Goal: Task Accomplishment & Management: Manage account settings

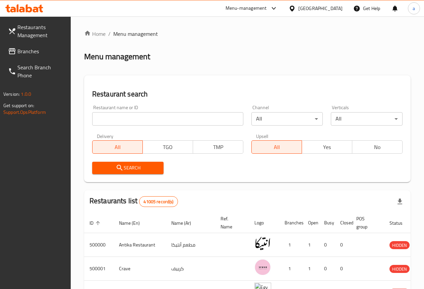
click at [334, 9] on div "Egypt" at bounding box center [320, 8] width 44 height 7
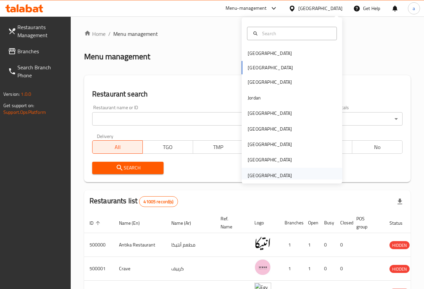
click at [266, 171] on div "[GEOGRAPHIC_DATA]" at bounding box center [269, 175] width 55 height 15
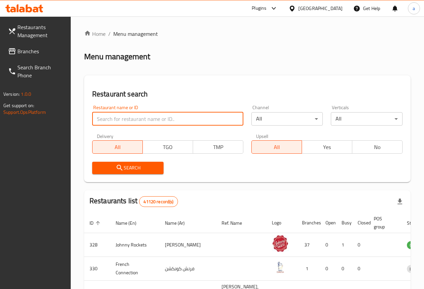
click at [128, 114] on input "search" at bounding box center [167, 118] width 151 height 13
paste input "776644"
type input "776644"
click button "Search" at bounding box center [128, 168] width 72 height 12
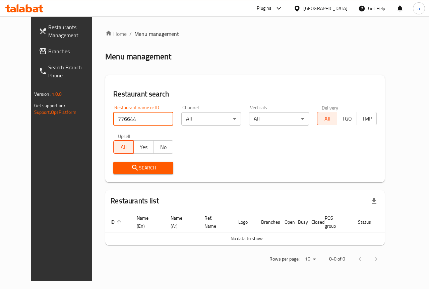
click at [159, 118] on input "776644" at bounding box center [143, 118] width 60 height 13
paste input "776644"
type input "776644"
click button "Search" at bounding box center [143, 168] width 60 height 12
click at [155, 160] on div "Search" at bounding box center [143, 168] width 68 height 20
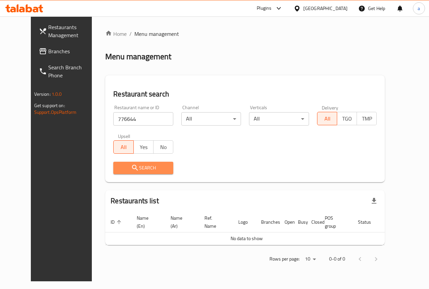
click at [153, 170] on span "Search" at bounding box center [143, 168] width 49 height 8
click at [48, 63] on span "Search Branch Phone" at bounding box center [72, 71] width 49 height 16
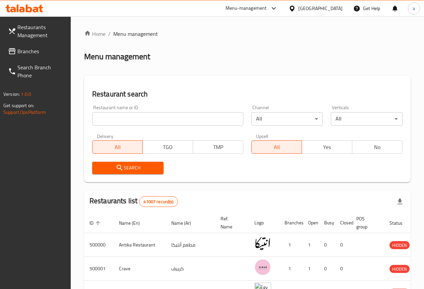
click at [339, 8] on div "Egypt" at bounding box center [320, 8] width 44 height 7
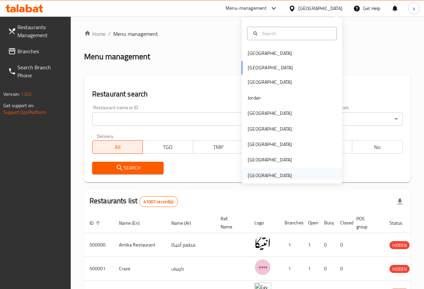
click at [255, 171] on div "[GEOGRAPHIC_DATA]" at bounding box center [269, 175] width 55 height 15
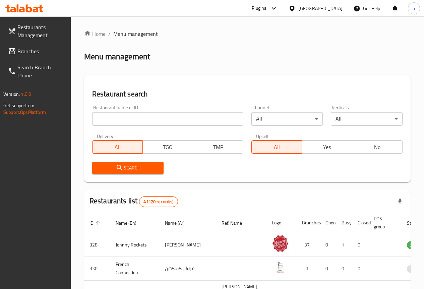
click at [145, 122] on input "search" at bounding box center [167, 118] width 151 height 13
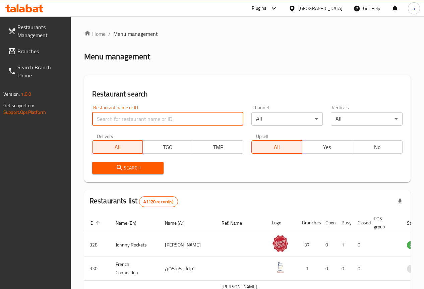
paste input "776644"
type input "776644"
click button "Search" at bounding box center [128, 168] width 72 height 12
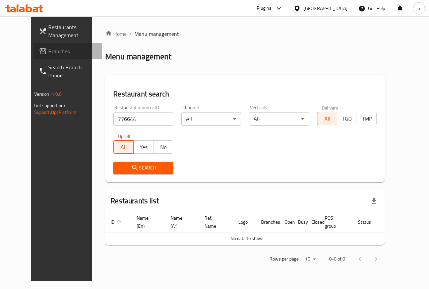
click at [48, 49] on span "Branches" at bounding box center [72, 51] width 49 height 8
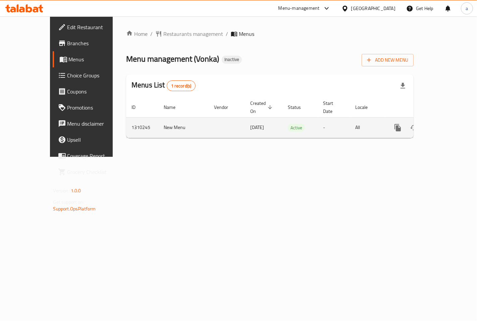
click at [450, 124] on icon "enhanced table" at bounding box center [446, 128] width 8 height 8
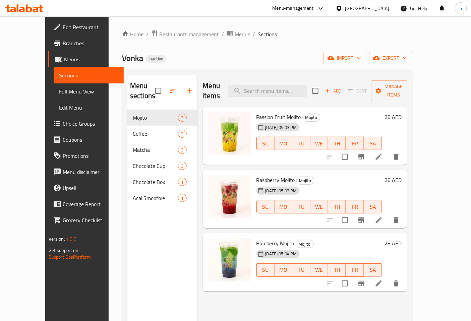
click at [59, 89] on span "Full Menu View" at bounding box center [89, 92] width 60 height 8
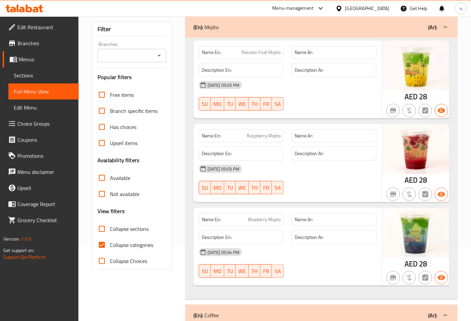
scroll to position [74, 0]
click at [102, 240] on input "Collapse categories" at bounding box center [102, 244] width 16 height 16
checkbox input "false"
click at [31, 76] on span "Sections" at bounding box center [44, 75] width 60 height 8
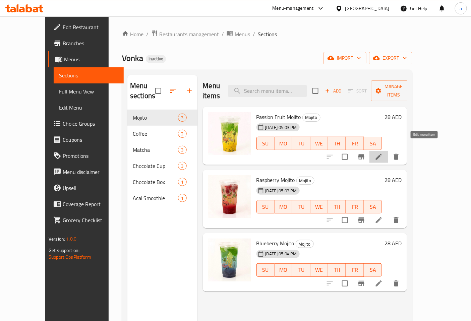
click at [383, 153] on icon at bounding box center [379, 157] width 8 height 8
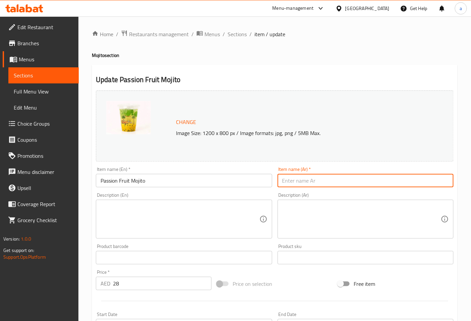
click at [302, 175] on input "text" at bounding box center [366, 180] width 176 height 13
type input "ب"
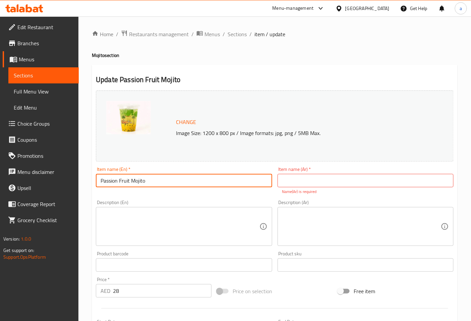
click at [126, 183] on input "Passion Fruit Mojito" at bounding box center [184, 180] width 176 height 13
click at [327, 176] on input "text" at bounding box center [366, 180] width 176 height 13
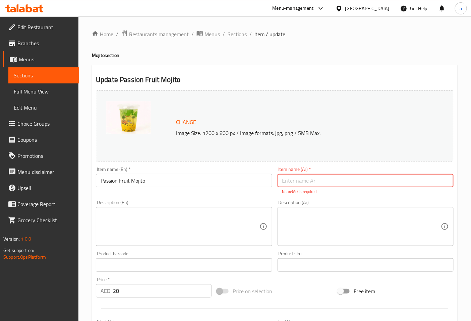
paste input "باشون فروت"
type input "باشون فروت موهيتو"
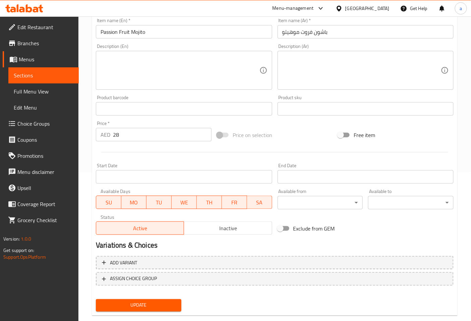
scroll to position [161, 0]
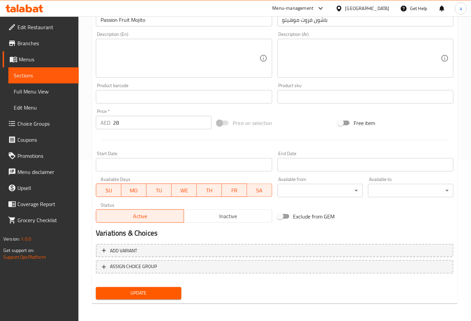
click at [160, 290] on span "Update" at bounding box center [138, 293] width 75 height 8
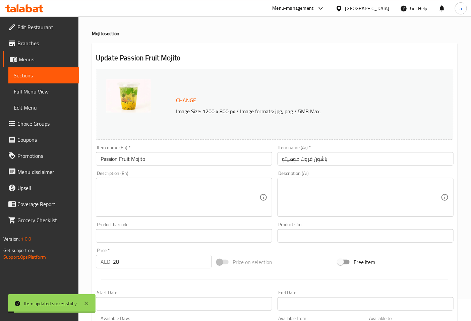
scroll to position [12, 0]
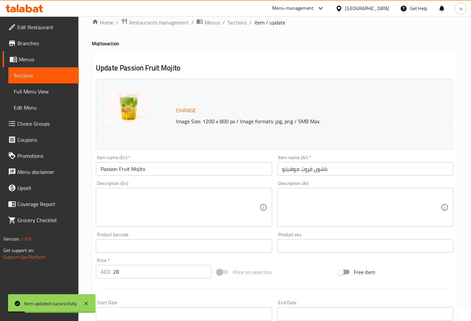
click at [54, 77] on span "Sections" at bounding box center [44, 75] width 60 height 8
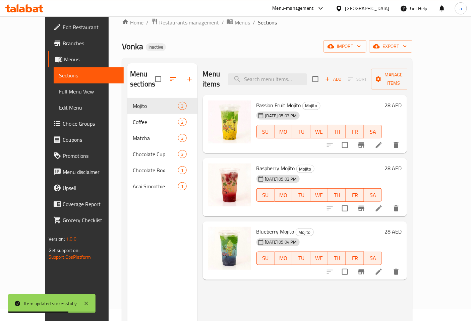
click at [388, 203] on li at bounding box center [379, 209] width 19 height 12
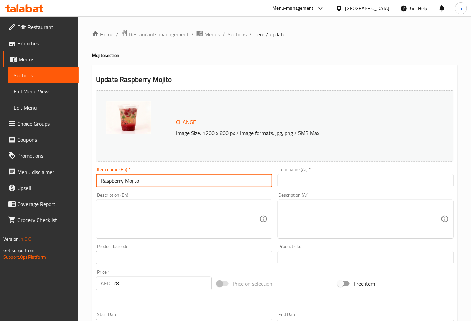
drag, startPoint x: 123, startPoint y: 181, endPoint x: 101, endPoint y: 180, distance: 21.8
click at [101, 180] on input "Raspberry Mojito" at bounding box center [184, 180] width 176 height 13
click at [354, 175] on input "text" at bounding box center [366, 180] width 176 height 13
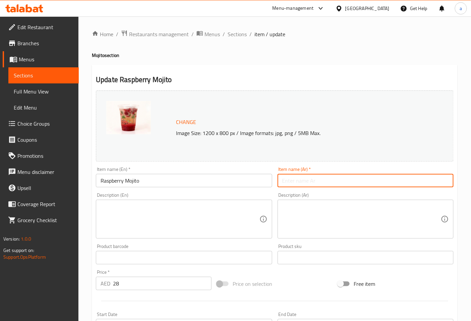
paste input "توت بري"
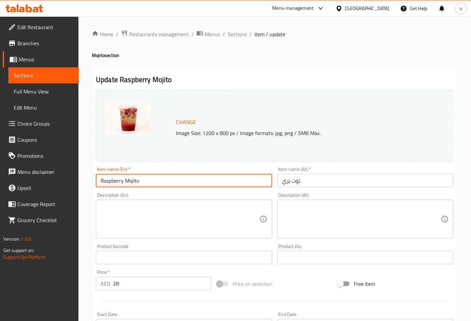
drag, startPoint x: 126, startPoint y: 183, endPoint x: 138, endPoint y: 181, distance: 12.5
click at [138, 181] on input "Raspberry Mojito" at bounding box center [184, 180] width 176 height 13
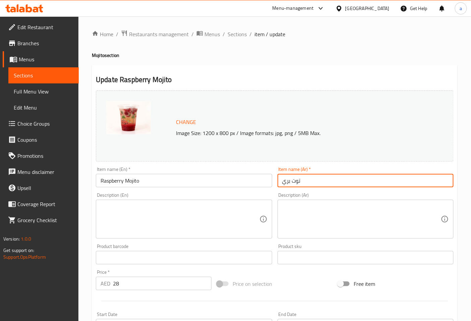
click at [317, 177] on input "توت بري" at bounding box center [366, 180] width 176 height 13
paste input "موهيتو"
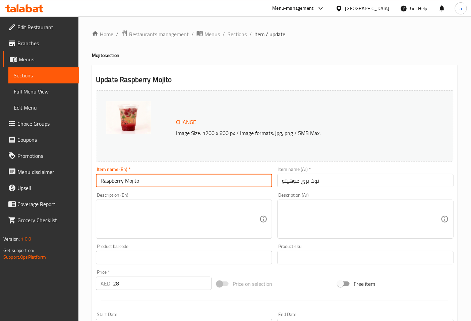
drag, startPoint x: 123, startPoint y: 180, endPoint x: 102, endPoint y: 180, distance: 21.5
click at [102, 180] on input "Raspberry Mojito" at bounding box center [184, 180] width 176 height 13
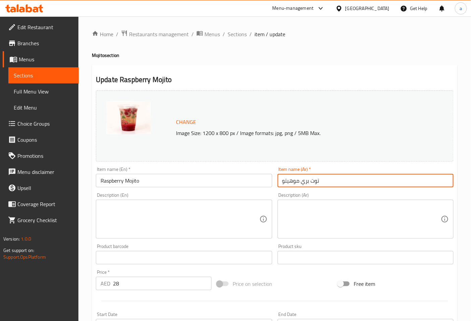
click at [302, 183] on input "توت بري موهيتو" at bounding box center [366, 180] width 176 height 13
paste input "أحمر"
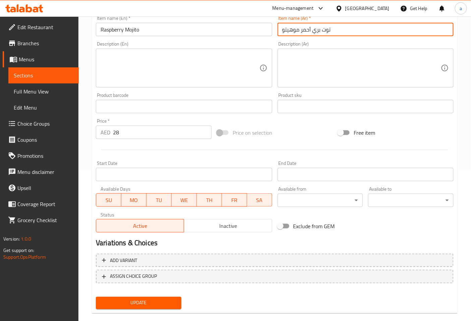
scroll to position [161, 0]
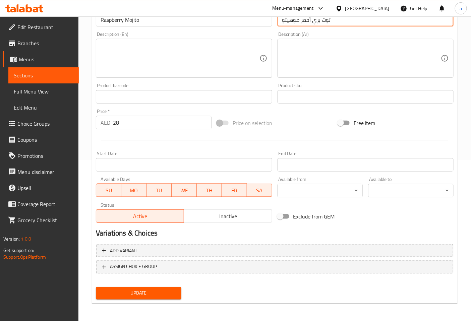
type input "توت بري أحمر موهيتو"
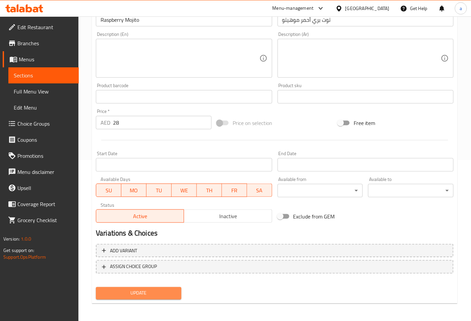
click at [147, 289] on span "Update" at bounding box center [138, 293] width 75 height 8
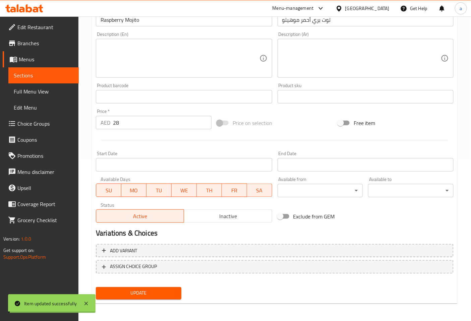
scroll to position [86, 0]
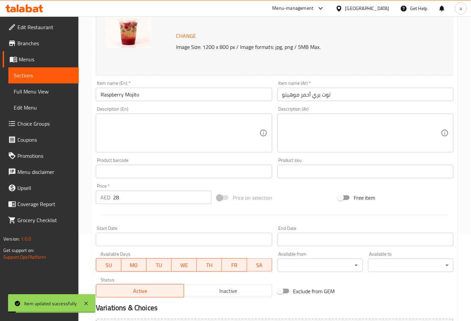
click at [49, 73] on span "Sections" at bounding box center [44, 75] width 60 height 8
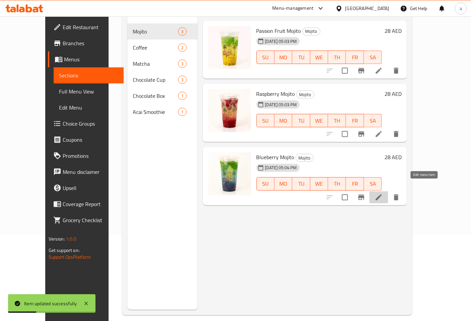
click at [382, 194] on icon at bounding box center [379, 197] width 6 height 6
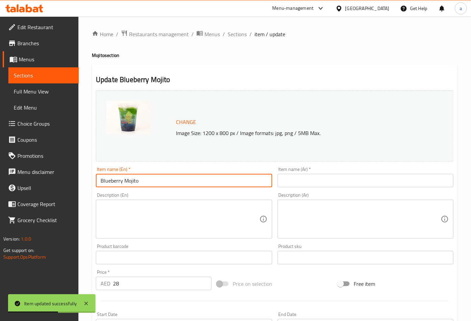
drag, startPoint x: 122, startPoint y: 181, endPoint x: 97, endPoint y: 181, distance: 25.8
click at [97, 181] on input "Blueberry Mojito" at bounding box center [184, 180] width 176 height 13
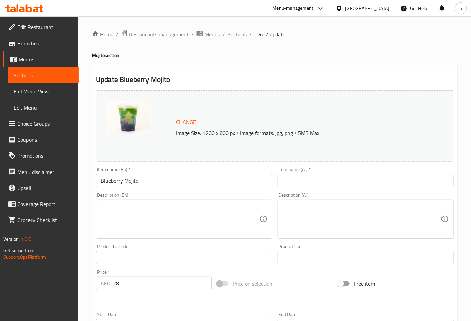
click at [341, 173] on div "Item name (Ar)   * Item name (Ar) *" at bounding box center [366, 177] width 176 height 20
click at [340, 176] on input "text" at bounding box center [366, 180] width 176 height 13
paste input "توت أزرق"
drag, startPoint x: 295, startPoint y: 182, endPoint x: 281, endPoint y: 182, distance: 14.4
click at [281, 182] on input "توت أزرق موهيتو" at bounding box center [366, 180] width 176 height 13
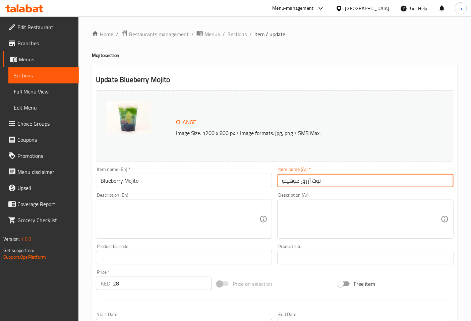
click at [298, 182] on input "توت أزرق موهيتو" at bounding box center [366, 180] width 176 height 13
click at [299, 182] on input "توت أزرق موهيتو" at bounding box center [366, 180] width 176 height 13
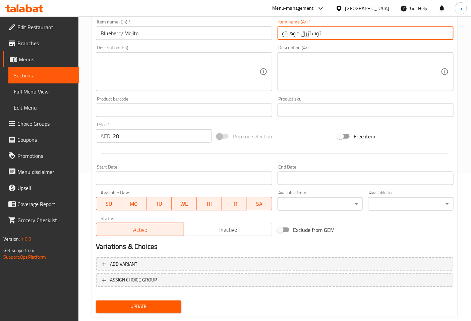
scroll to position [161, 0]
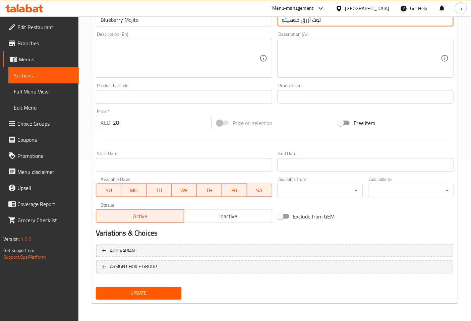
type input "توت أزرق موهيتو"
click at [132, 289] on span "Update" at bounding box center [138, 293] width 75 height 8
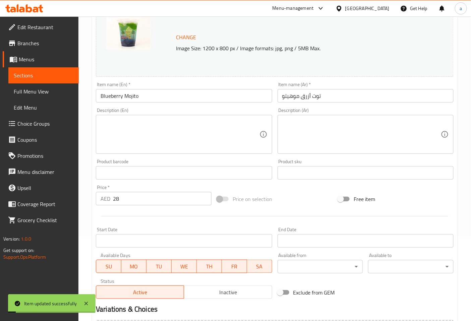
scroll to position [0, 0]
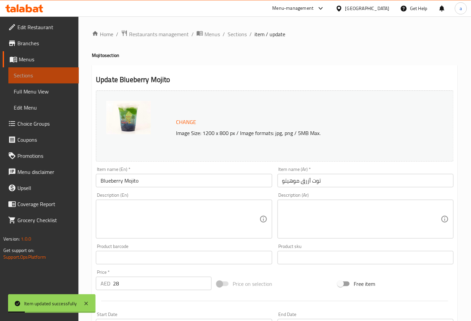
click at [46, 79] on span "Sections" at bounding box center [44, 75] width 60 height 8
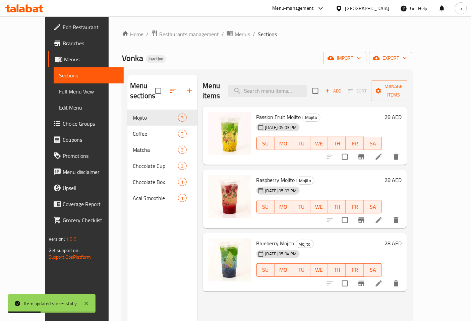
click at [59, 92] on span "Full Menu View" at bounding box center [89, 92] width 60 height 8
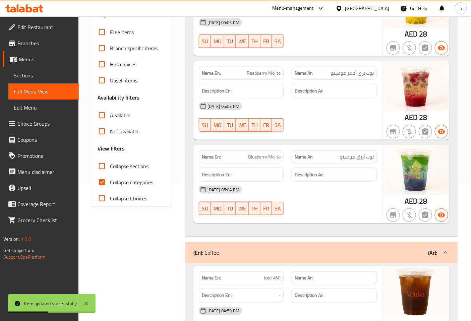
scroll to position [149, 0]
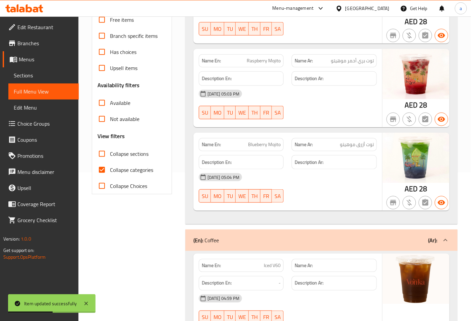
click at [143, 173] on span "Collapse categories" at bounding box center [131, 170] width 43 height 8
click at [110, 173] on input "Collapse categories" at bounding box center [102, 170] width 16 height 16
checkbox input "false"
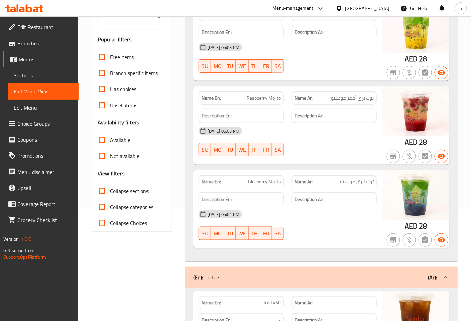
scroll to position [37, 0]
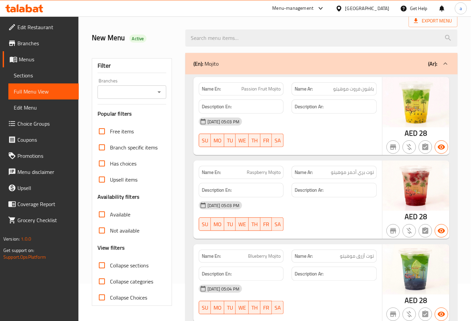
click at [49, 76] on span "Sections" at bounding box center [44, 75] width 60 height 8
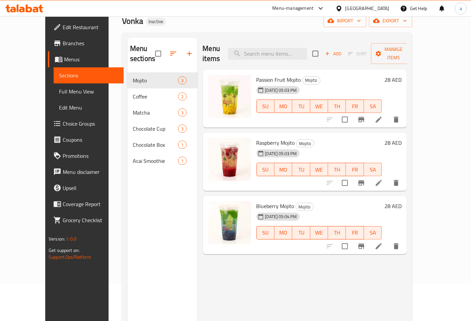
click at [315, 83] on div "07-09-2025 05:03 PM SU MO TU WE TH FR SA" at bounding box center [319, 101] width 131 height 36
click at [383, 116] on icon at bounding box center [379, 120] width 8 height 8
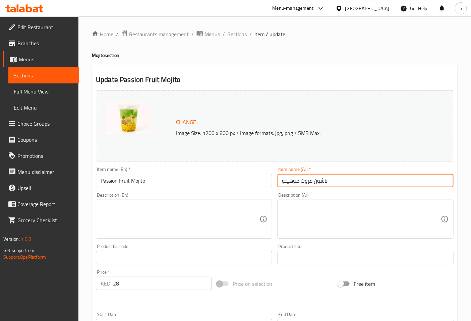
drag, startPoint x: 301, startPoint y: 182, endPoint x: 279, endPoint y: 182, distance: 22.1
click at [279, 182] on input "باشون فروت موهيتو" at bounding box center [366, 180] width 176 height 13
click at [321, 179] on input "باشون فروت" at bounding box center [366, 180] width 176 height 13
paste input "موهيتو"
drag, startPoint x: 290, startPoint y: 181, endPoint x: 285, endPoint y: 181, distance: 4.7
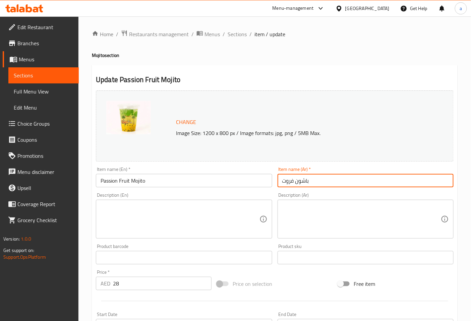
click at [290, 181] on input "باشون فروت" at bounding box center [366, 180] width 176 height 13
click at [282, 182] on input "باشون فروت" at bounding box center [366, 180] width 176 height 13
paste input "موهيتو"
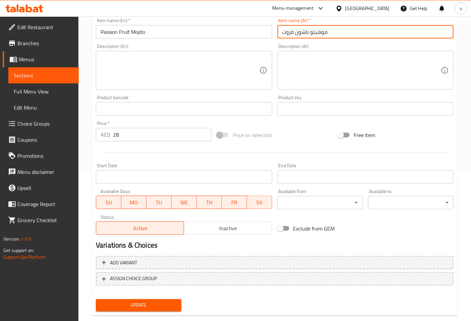
type input "موهيتو باشون فروت"
click at [162, 302] on span "Update" at bounding box center [138, 305] width 75 height 8
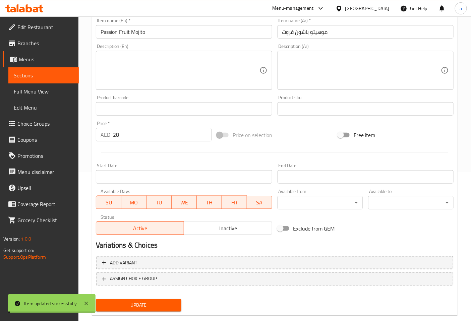
click at [59, 76] on span "Sections" at bounding box center [44, 75] width 60 height 8
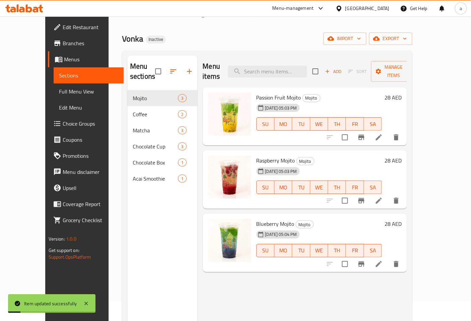
scroll to position [19, 0]
click at [383, 197] on icon at bounding box center [379, 201] width 8 height 8
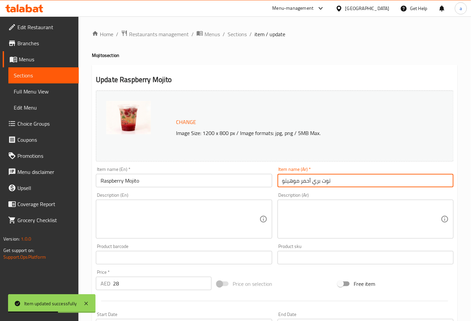
drag, startPoint x: 300, startPoint y: 181, endPoint x: 268, endPoint y: 179, distance: 32.6
click at [268, 179] on div "Change Image Size: 1200 x 800 px / Image formats: jpg, png / 5MB Max. Item name…" at bounding box center [274, 237] width 363 height 299
click at [283, 181] on input "توت بري أحمر" at bounding box center [366, 180] width 176 height 13
paste input "موهيتو"
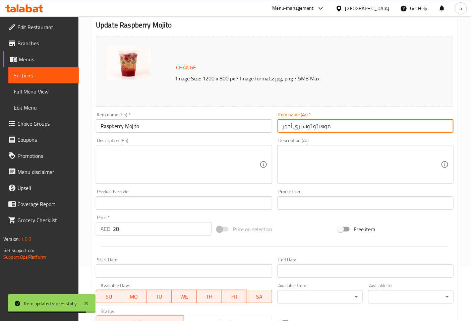
scroll to position [149, 0]
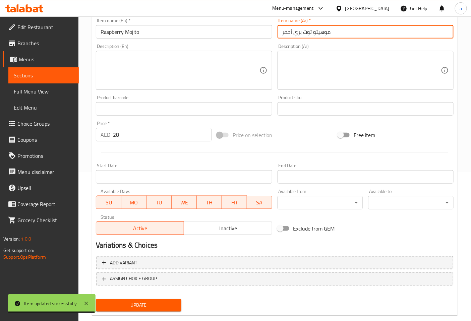
type input "موهيتو توت بري أحمر"
click at [170, 301] on span "Update" at bounding box center [138, 305] width 75 height 8
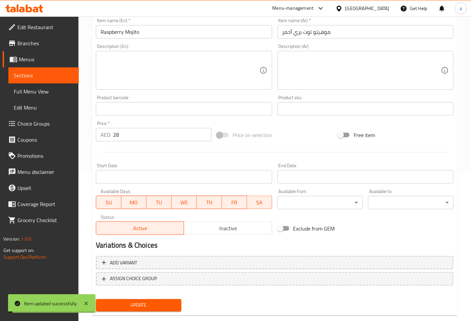
click at [54, 78] on span "Sections" at bounding box center [44, 75] width 60 height 8
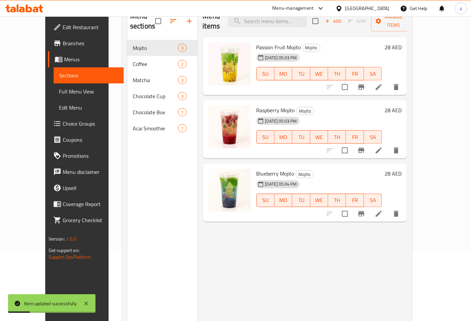
scroll to position [56, 0]
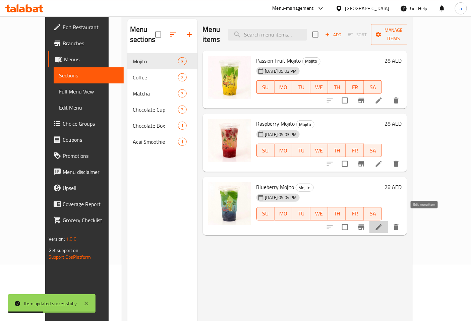
click at [383, 223] on icon at bounding box center [379, 227] width 8 height 8
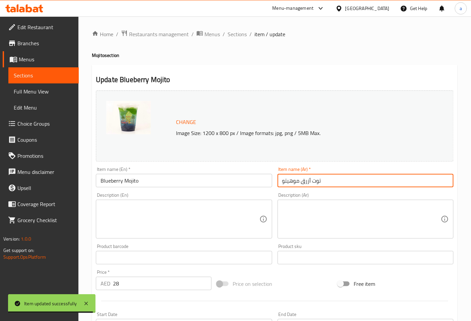
drag, startPoint x: 300, startPoint y: 181, endPoint x: 269, endPoint y: 182, distance: 31.2
click at [269, 182] on div "Change Image Size: 1200 x 800 px / Image formats: jpg, png / 5MB Max. Item name…" at bounding box center [274, 237] width 363 height 299
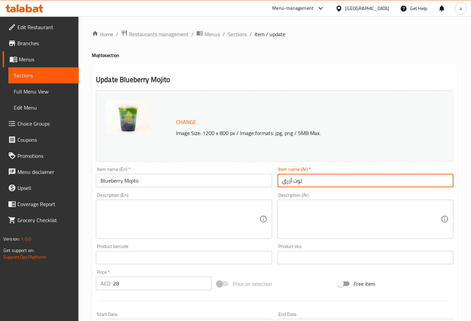
click at [283, 180] on input "توت أزرق" at bounding box center [366, 180] width 176 height 13
paste input "موهيتو"
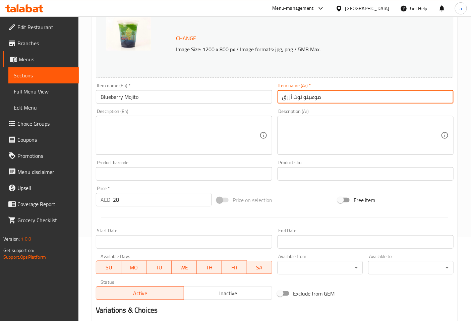
scroll to position [161, 0]
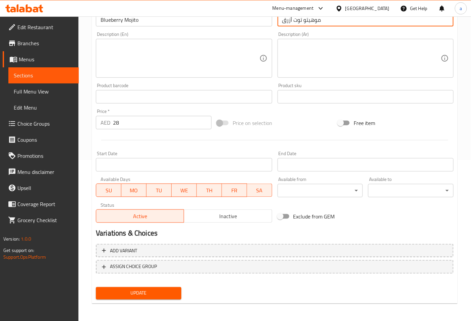
type input "موهيتو توت أزرق"
click at [166, 293] on span "Update" at bounding box center [138, 293] width 75 height 8
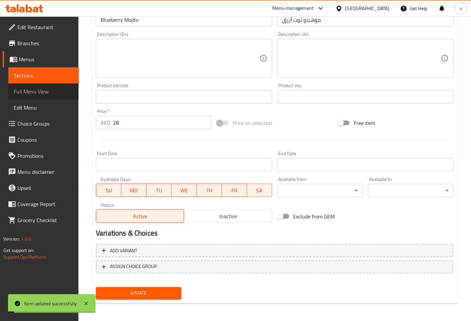
click at [43, 92] on span "Full Menu View" at bounding box center [44, 92] width 60 height 8
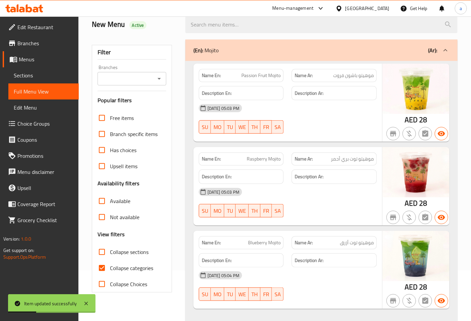
scroll to position [86, 0]
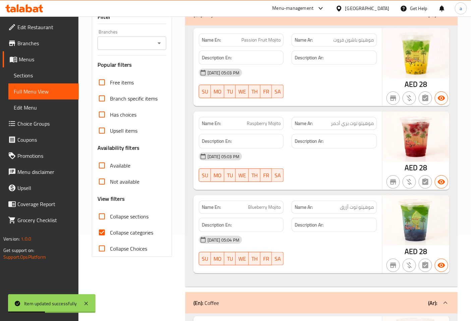
click at [101, 231] on input "Collapse categories" at bounding box center [102, 233] width 16 height 16
checkbox input "false"
click at [46, 73] on span "Sections" at bounding box center [44, 75] width 60 height 8
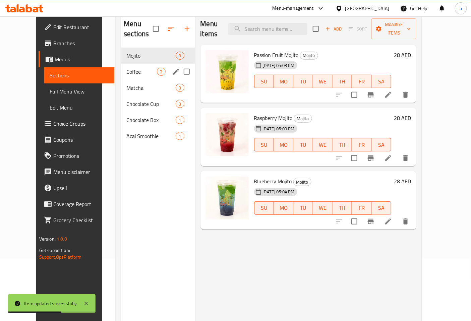
scroll to position [49, 0]
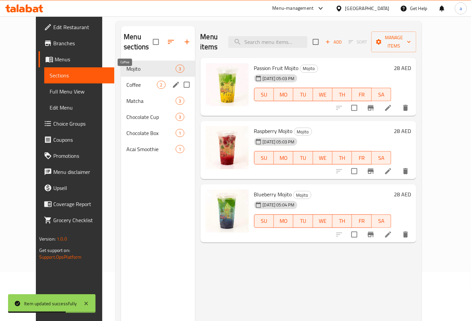
click at [126, 81] on span "Coffee" at bounding box center [141, 85] width 31 height 8
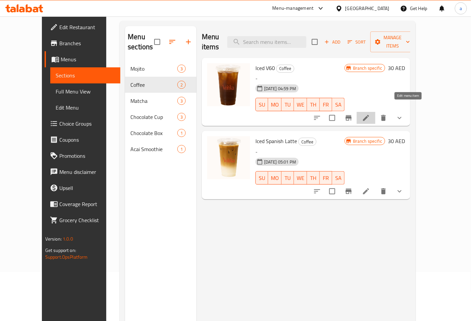
click at [370, 114] on icon at bounding box center [366, 118] width 8 height 8
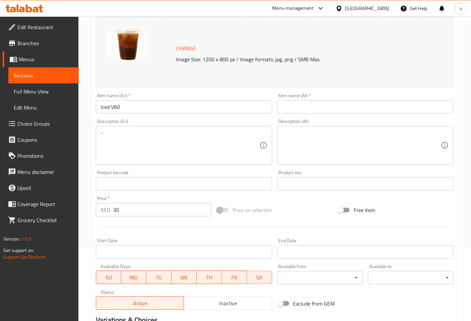
scroll to position [74, 0]
click at [302, 104] on input "text" at bounding box center [366, 106] width 176 height 13
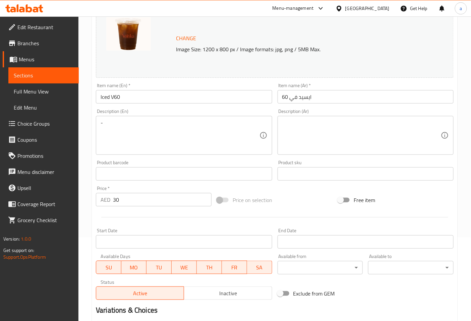
scroll to position [112, 0]
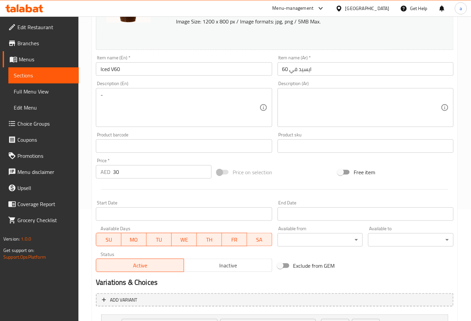
click at [105, 66] on input "Iced V60" at bounding box center [184, 68] width 176 height 13
click at [120, 65] on input "Iced V60" at bounding box center [184, 68] width 176 height 13
drag, startPoint x: 111, startPoint y: 70, endPoint x: 98, endPoint y: 68, distance: 12.5
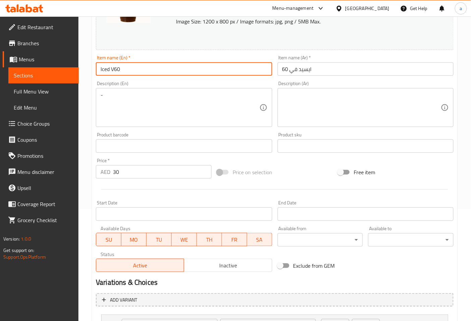
click at [98, 68] on input "Iced V60" at bounding box center [184, 68] width 176 height 13
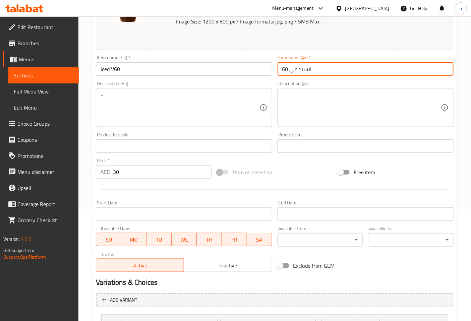
drag, startPoint x: 299, startPoint y: 70, endPoint x: 318, endPoint y: 69, distance: 18.8
click at [318, 69] on input "ايسيد في 60" at bounding box center [366, 68] width 176 height 13
click at [306, 68] on input "في 60" at bounding box center [366, 68] width 176 height 13
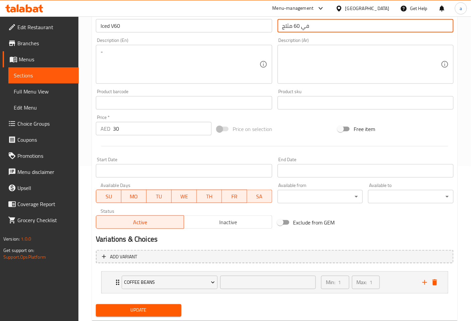
scroll to position [172, 0]
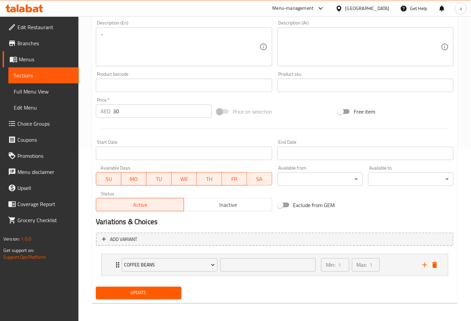
type input "في 60 مثلج"
click at [169, 287] on button "Update" at bounding box center [139, 293] width 86 height 12
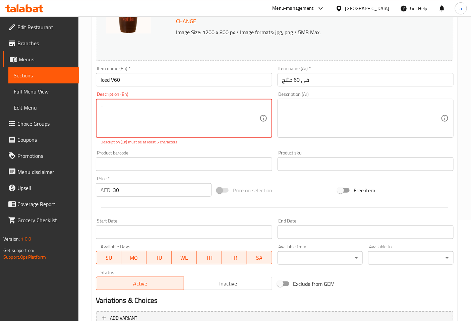
scroll to position [98, 0]
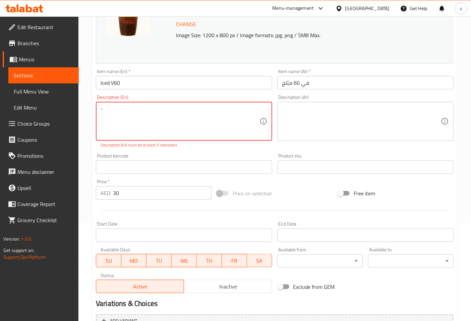
click at [118, 115] on textarea "-" at bounding box center [180, 122] width 159 height 32
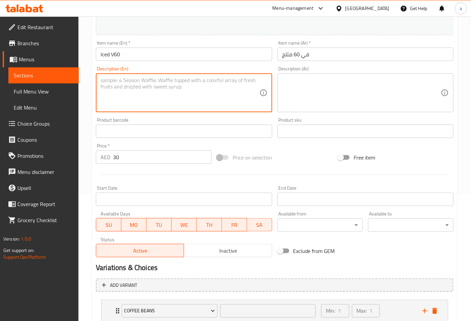
scroll to position [172, 0]
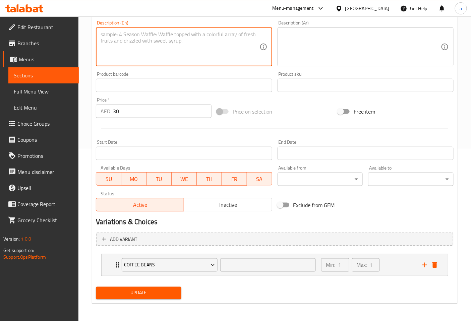
click at [161, 296] on span "Update" at bounding box center [138, 293] width 75 height 8
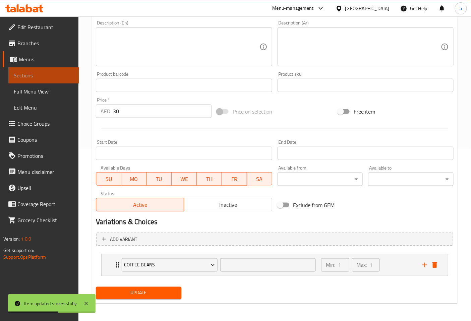
click at [66, 73] on span "Sections" at bounding box center [44, 75] width 60 height 8
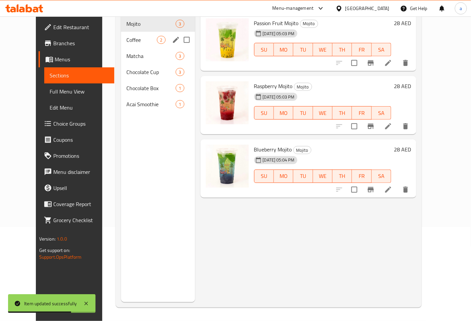
click at [145, 35] on div "Coffee 2" at bounding box center [158, 40] width 74 height 16
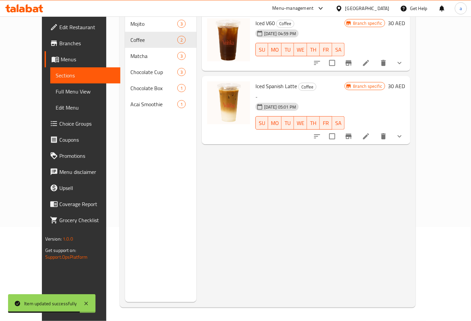
scroll to position [19, 0]
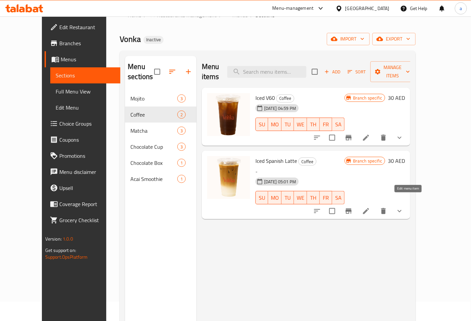
click at [370, 207] on icon at bounding box center [366, 211] width 8 height 8
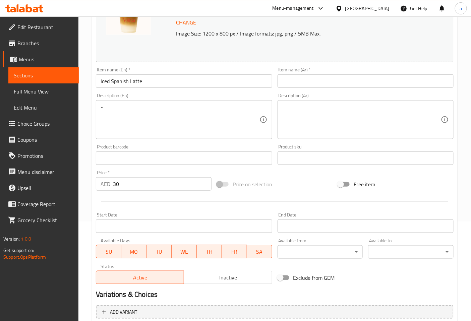
scroll to position [112, 0]
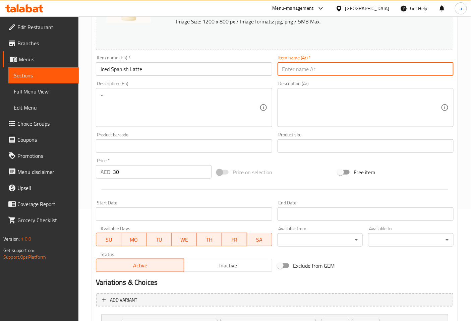
click at [318, 71] on input "text" at bounding box center [366, 68] width 176 height 13
type input "س"
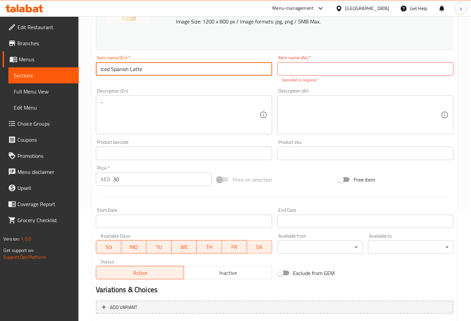
drag, startPoint x: 111, startPoint y: 69, endPoint x: 142, endPoint y: 71, distance: 31.6
click at [142, 71] on input "Iced Spanish Latte" at bounding box center [184, 68] width 176 height 13
click at [381, 72] on input "text" at bounding box center [366, 68] width 176 height 13
paste input "لاتيه أسباني"
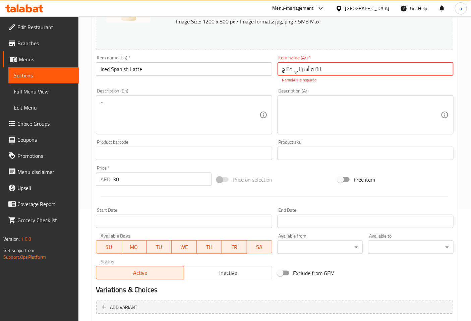
type input "لاتيه أسباني مثلج"
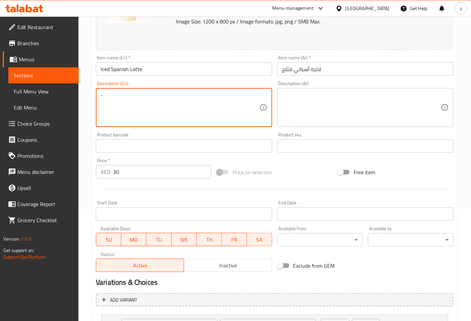
drag, startPoint x: 105, startPoint y: 98, endPoint x: 94, endPoint y: 102, distance: 11.9
click at [94, 102] on div "Description (En) - Description (En)" at bounding box center [183, 103] width 181 height 51
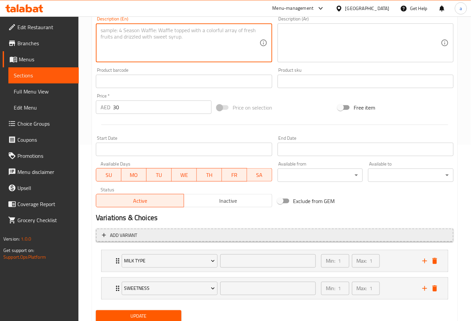
scroll to position [200, 0]
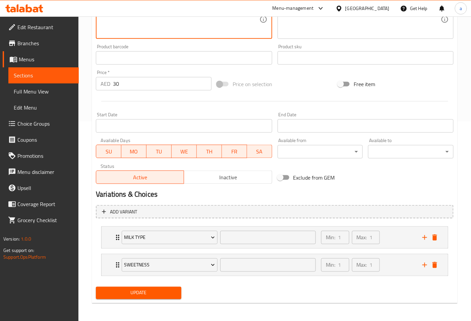
click at [170, 289] on span "Update" at bounding box center [138, 293] width 75 height 8
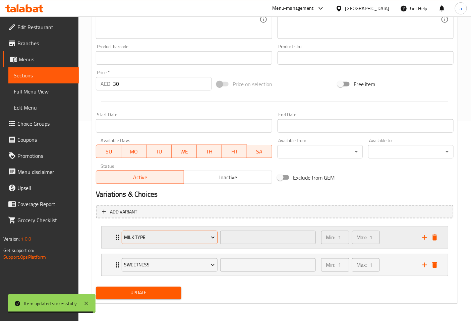
click at [214, 240] on icon "Expand" at bounding box center [213, 237] width 7 height 7
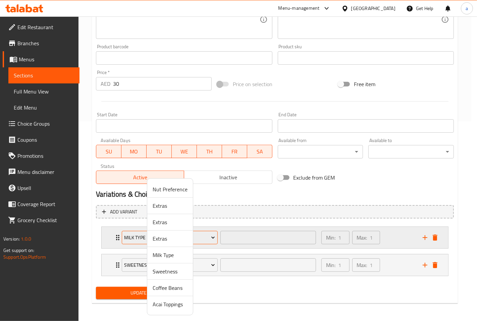
click at [214, 240] on div at bounding box center [238, 160] width 477 height 321
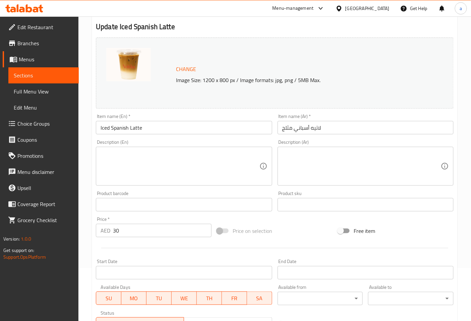
scroll to position [0, 0]
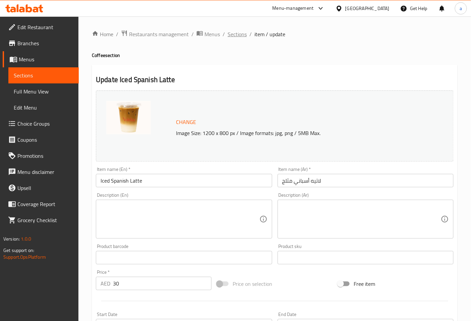
click at [243, 34] on span "Sections" at bounding box center [237, 34] width 19 height 8
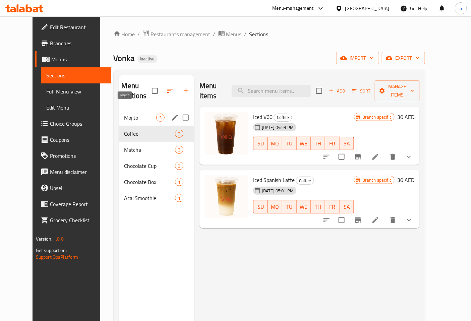
click at [133, 114] on span "Mojito" at bounding box center [140, 118] width 32 height 8
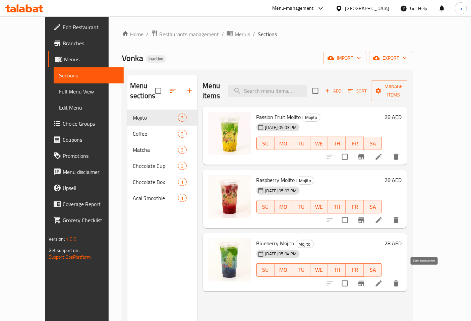
click at [383, 280] on icon at bounding box center [379, 284] width 8 height 8
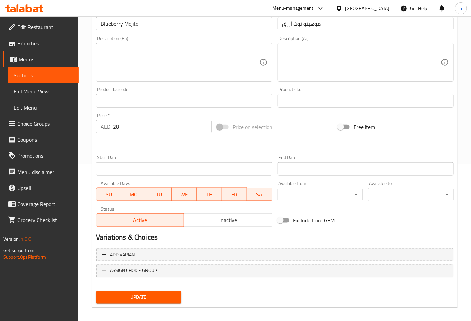
scroll to position [161, 0]
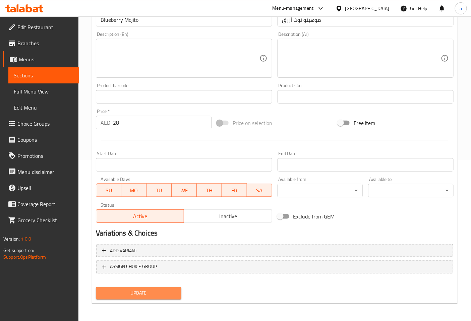
click at [166, 293] on span "Update" at bounding box center [138, 293] width 75 height 8
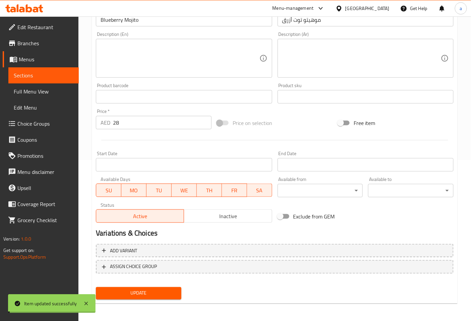
scroll to position [0, 0]
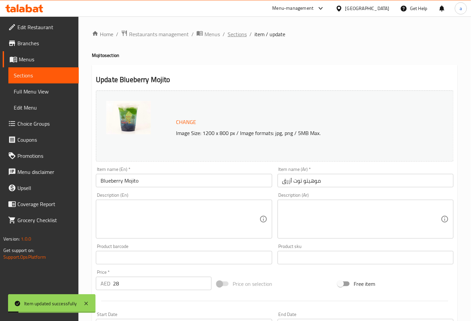
click at [231, 36] on span "Sections" at bounding box center [237, 34] width 19 height 8
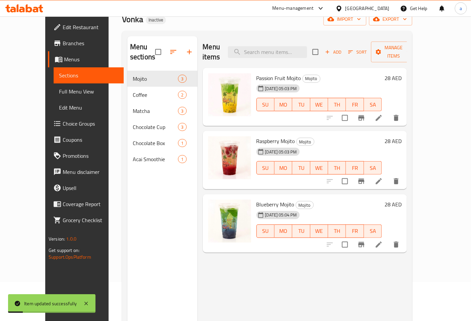
scroll to position [94, 0]
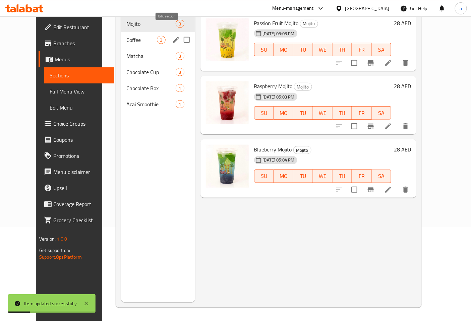
click at [161, 32] on div "Coffee 2" at bounding box center [158, 40] width 74 height 16
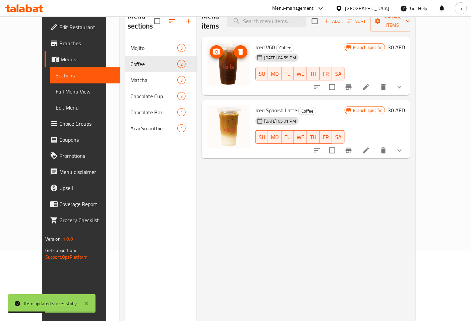
scroll to position [56, 0]
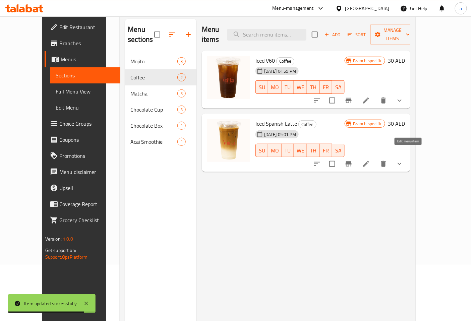
click at [369, 161] on icon at bounding box center [366, 164] width 6 height 6
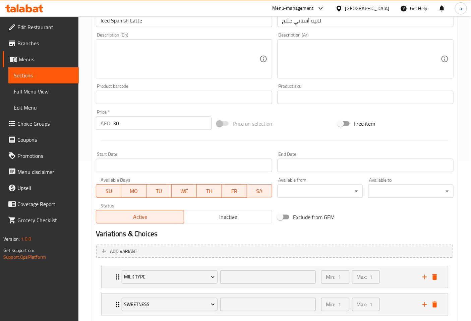
scroll to position [88, 0]
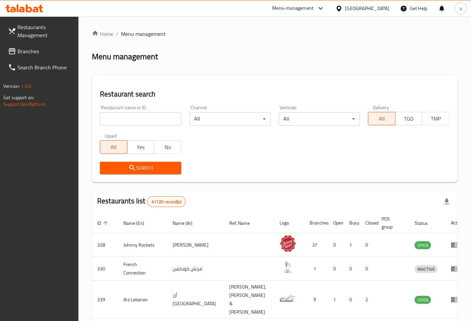
click at [130, 114] on input "search" at bounding box center [140, 118] width 81 height 13
paste input "776644"
type input "776644"
click button "Search" at bounding box center [140, 168] width 81 height 12
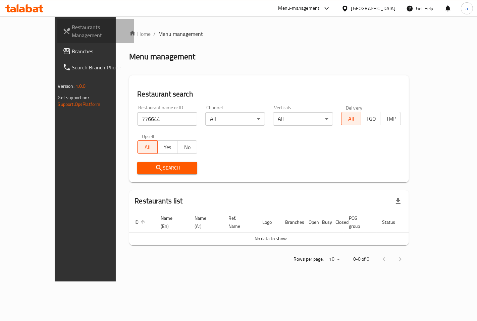
click at [57, 42] on link "Restaurants Management" at bounding box center [95, 31] width 77 height 24
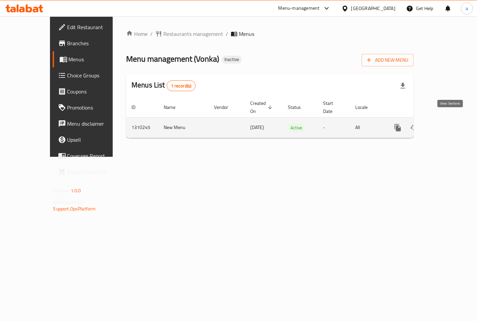
click at [447, 124] on icon "enhanced table" at bounding box center [446, 128] width 8 height 8
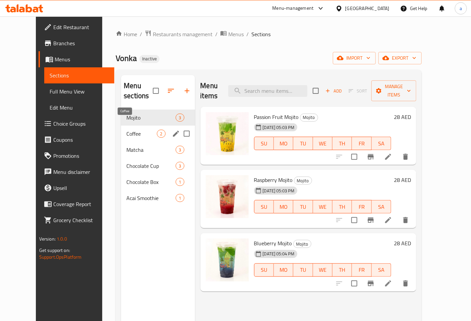
click at [135, 130] on span "Coffee" at bounding box center [141, 134] width 31 height 8
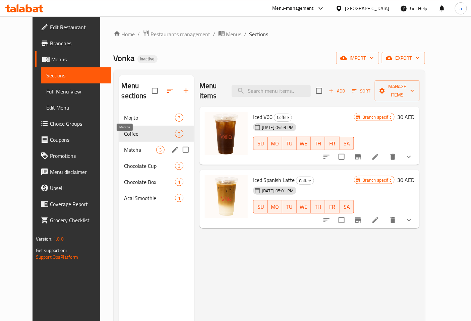
click at [135, 146] on span "Matcha" at bounding box center [140, 150] width 32 height 8
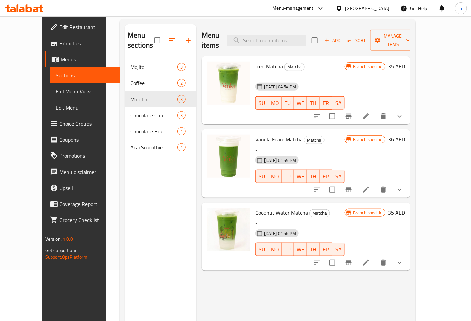
scroll to position [37, 0]
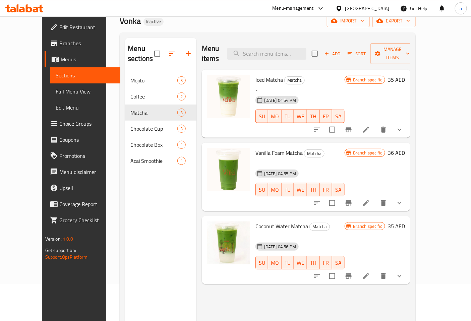
click at [376, 124] on li at bounding box center [366, 130] width 19 height 12
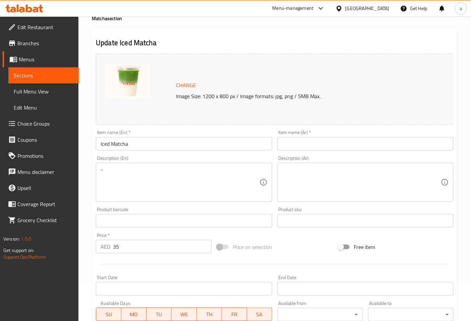
scroll to position [37, 0]
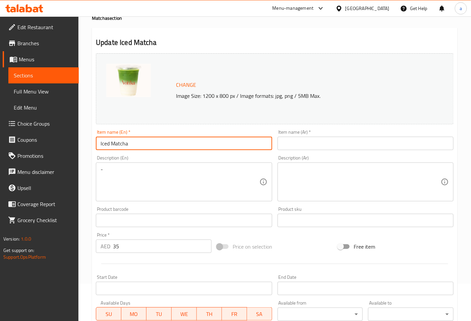
drag, startPoint x: 112, startPoint y: 142, endPoint x: 131, endPoint y: 142, distance: 19.5
click at [131, 142] on input "Iced Matcha" at bounding box center [184, 143] width 176 height 13
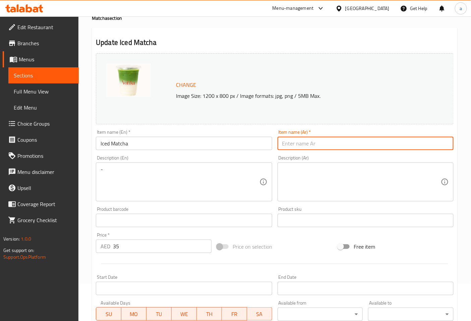
click at [356, 145] on input "text" at bounding box center [366, 143] width 176 height 13
paste input "ماتشا"
type input "ماتشا مثلج"
click at [275, 160] on div "Description (Ar) Description (Ar)" at bounding box center [365, 178] width 181 height 51
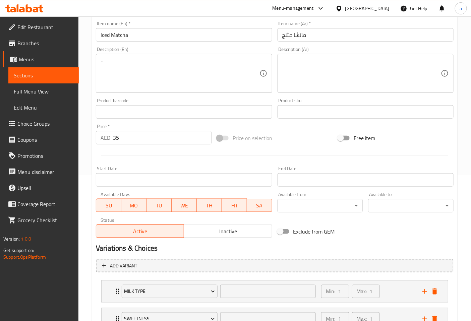
scroll to position [112, 0]
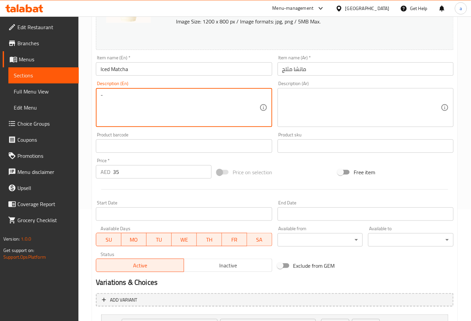
drag, startPoint x: 110, startPoint y: 94, endPoint x: 96, endPoint y: 95, distance: 13.8
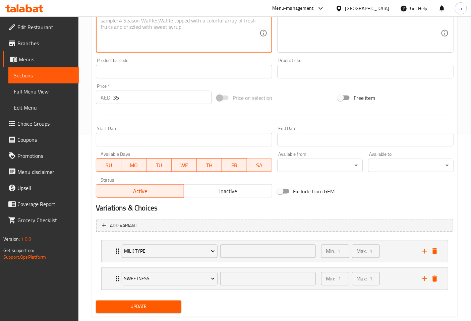
click at [163, 306] on span "Update" at bounding box center [138, 307] width 75 height 8
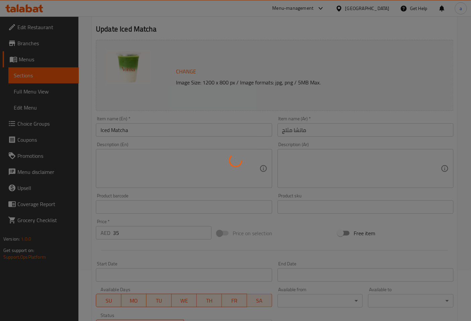
scroll to position [0, 0]
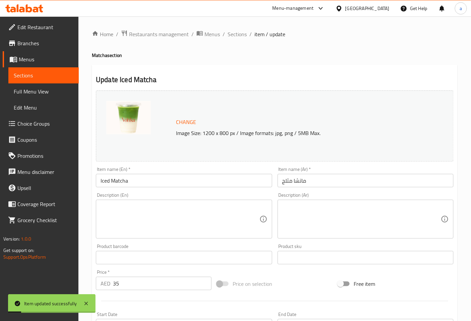
click at [262, 36] on span "item / update" at bounding box center [270, 34] width 31 height 8
click at [244, 32] on span "Sections" at bounding box center [237, 34] width 19 height 8
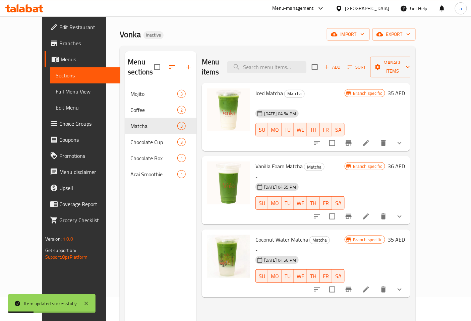
scroll to position [37, 0]
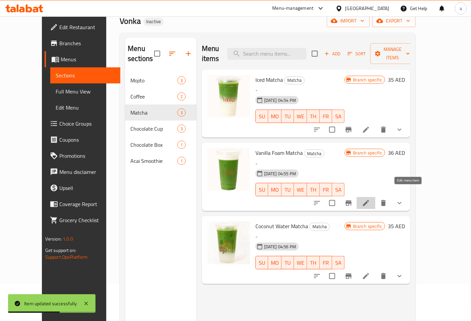
click at [370, 199] on icon at bounding box center [366, 203] width 8 height 8
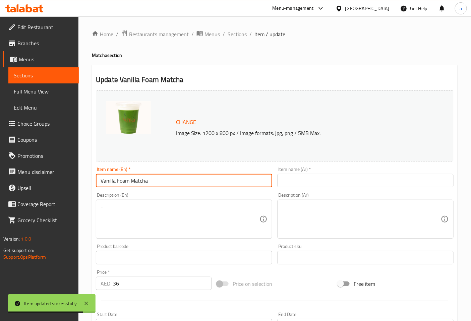
click at [127, 182] on input "Vanilla Foam Matcha" at bounding box center [184, 180] width 176 height 13
click at [133, 182] on input "Vanilla Foam Matcha" at bounding box center [184, 180] width 176 height 13
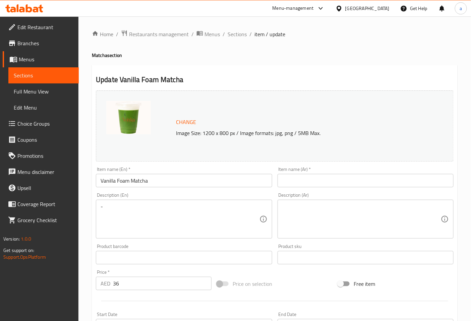
click at [361, 180] on input "text" at bounding box center [366, 180] width 176 height 13
paste input "فانيليا"
drag, startPoint x: 117, startPoint y: 181, endPoint x: 128, endPoint y: 181, distance: 11.1
click at [128, 181] on input "Vanilla Foam Matcha" at bounding box center [184, 180] width 176 height 13
click at [321, 188] on div "Item name (Ar)   * فانيليا Item name (Ar) *" at bounding box center [365, 177] width 181 height 26
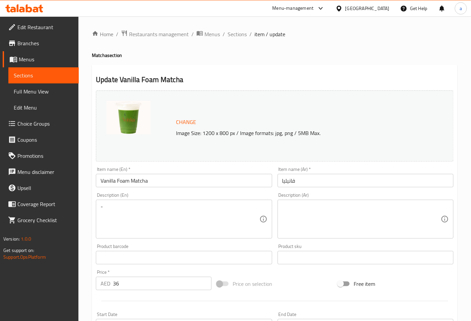
click at [318, 177] on input "فانيليا" at bounding box center [366, 180] width 176 height 13
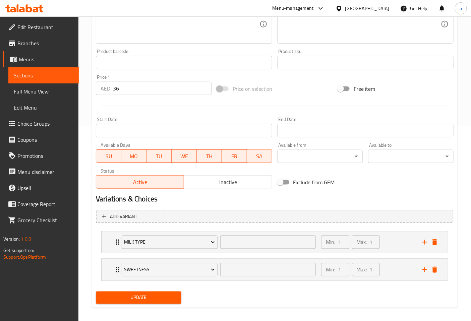
scroll to position [200, 0]
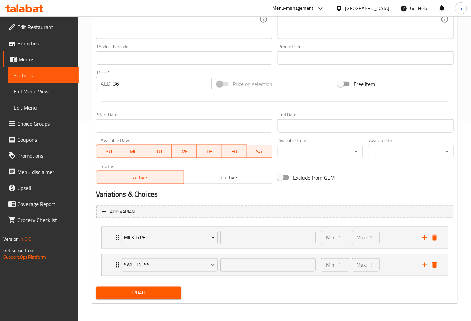
type input "فانيليا فوم ماتشا"
click at [175, 290] on span "Update" at bounding box center [138, 293] width 75 height 8
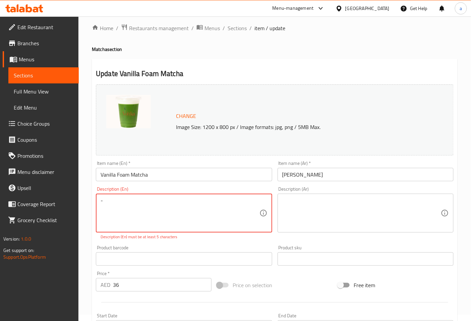
scroll to position [0, 0]
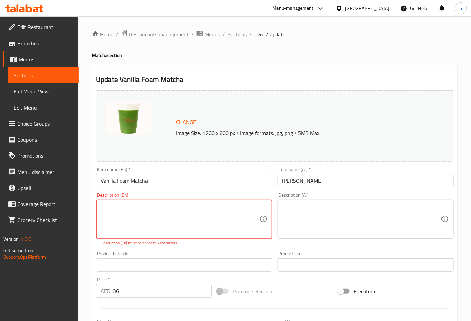
click at [246, 35] on span "Sections" at bounding box center [237, 34] width 19 height 8
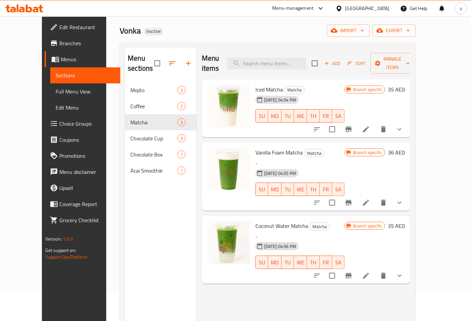
scroll to position [74, 0]
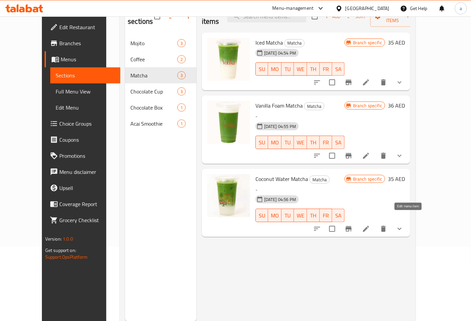
click at [370, 225] on icon at bounding box center [366, 229] width 8 height 8
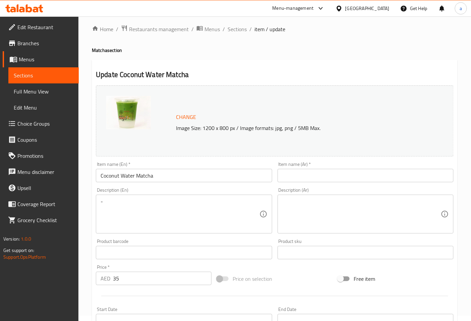
scroll to position [37, 0]
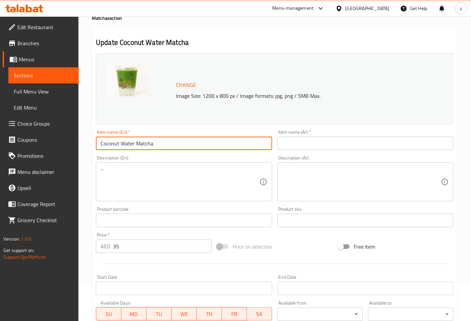
drag, startPoint x: 118, startPoint y: 146, endPoint x: 99, endPoint y: 146, distance: 18.4
click at [99, 146] on input "Coconut Water Matcha" at bounding box center [184, 143] width 176 height 13
click at [115, 144] on input "Coconut Water Matcha" at bounding box center [184, 143] width 176 height 13
drag, startPoint x: 118, startPoint y: 144, endPoint x: 101, endPoint y: 144, distance: 17.8
click at [101, 144] on input "Coconut Water Matcha" at bounding box center [184, 143] width 176 height 13
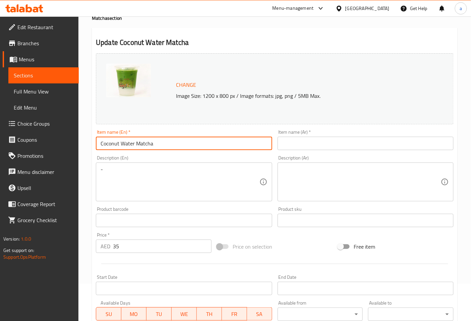
drag, startPoint x: 134, startPoint y: 145, endPoint x: 121, endPoint y: 147, distance: 12.9
click at [121, 147] on input "Coconut Water Matcha" at bounding box center [184, 143] width 176 height 13
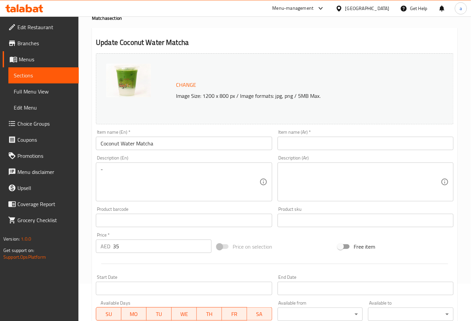
click at [130, 141] on input "Coconut Water Matcha" at bounding box center [184, 143] width 176 height 13
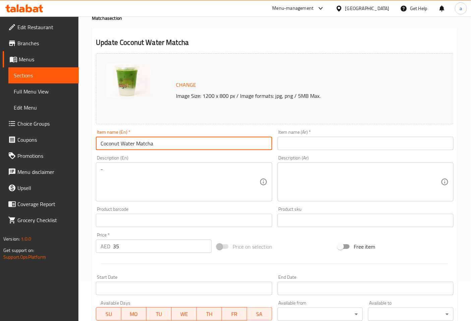
drag, startPoint x: 133, startPoint y: 145, endPoint x: 121, endPoint y: 145, distance: 12.1
click at [121, 145] on input "Coconut Water Matcha" at bounding box center [184, 143] width 176 height 13
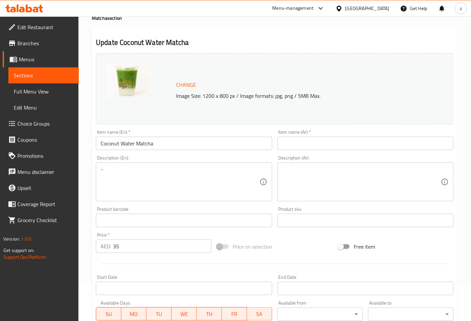
click at [296, 143] on input "text" at bounding box center [366, 143] width 176 height 13
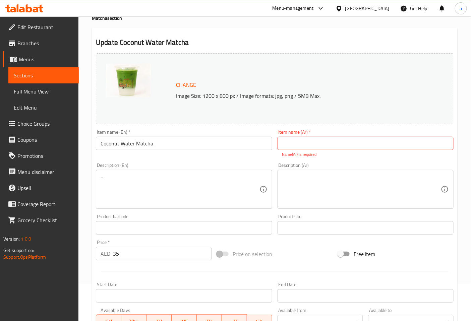
click at [317, 151] on div "Item name (Ar)   * Item name (Ar) * Name(Ar) is required" at bounding box center [366, 144] width 176 height 28
click at [319, 150] on input "text" at bounding box center [366, 143] width 176 height 13
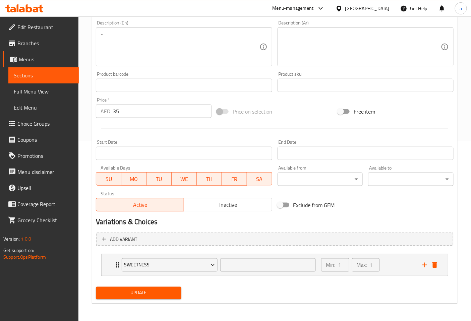
type input "مياه جوز [GEOGRAPHIC_DATA][PERSON_NAME]"
click at [171, 289] on span "Update" at bounding box center [138, 293] width 75 height 8
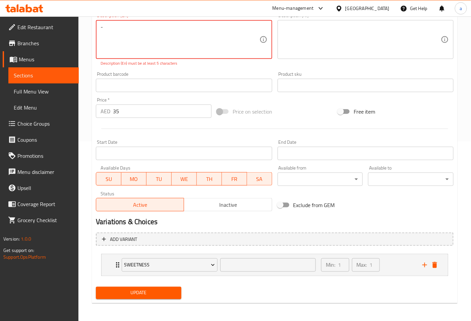
scroll to position [172, 0]
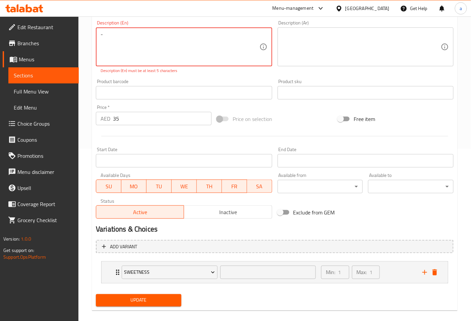
click at [115, 49] on textarea "-" at bounding box center [180, 47] width 159 height 32
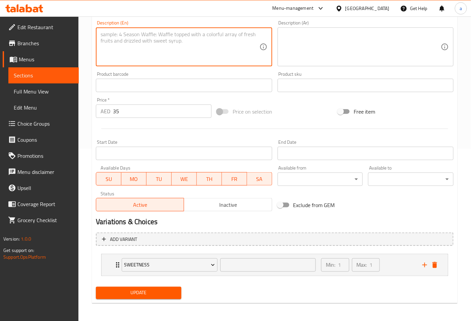
click at [165, 294] on span "Update" at bounding box center [138, 293] width 75 height 8
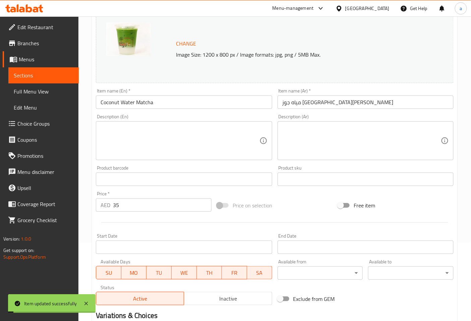
scroll to position [0, 0]
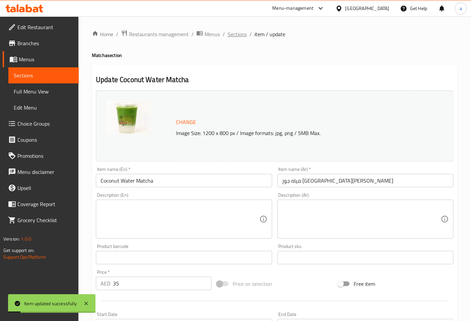
click at [245, 34] on span "Sections" at bounding box center [237, 34] width 19 height 8
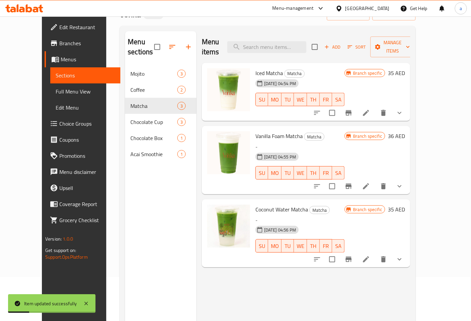
scroll to position [94, 0]
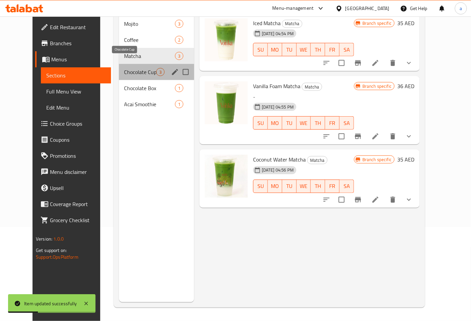
click at [135, 68] on span "Chocolate Cup" at bounding box center [140, 72] width 32 height 8
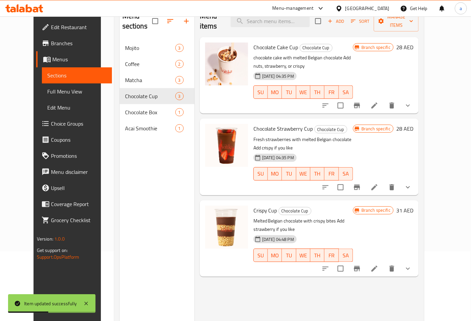
scroll to position [56, 0]
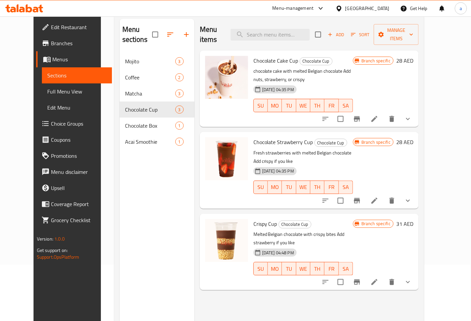
click at [379, 115] on icon at bounding box center [375, 119] width 8 height 8
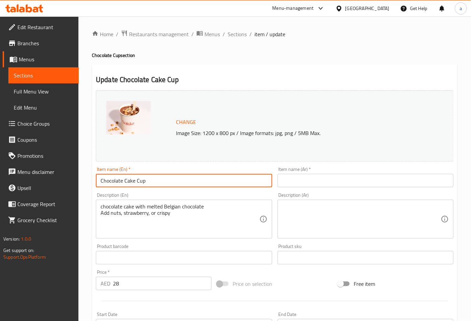
drag, startPoint x: 125, startPoint y: 183, endPoint x: 143, endPoint y: 183, distance: 18.4
click at [143, 183] on input "Chocolate Cake Cup" at bounding box center [184, 180] width 176 height 13
click at [313, 187] on input "text" at bounding box center [366, 180] width 176 height 13
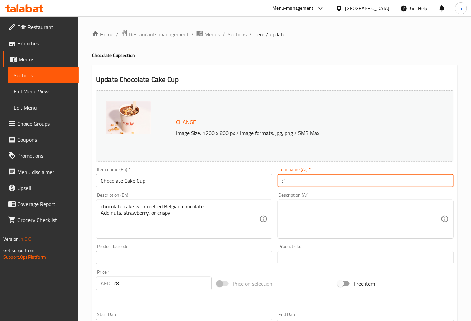
type input ";"
type input "ب"
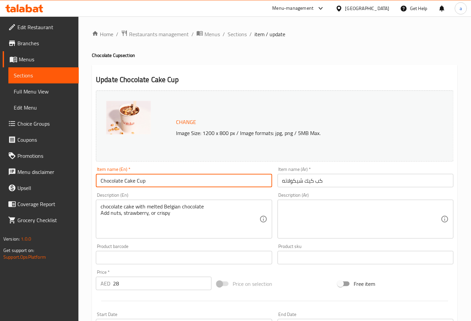
drag, startPoint x: 136, startPoint y: 180, endPoint x: 149, endPoint y: 182, distance: 12.6
click at [149, 182] on input "Chocolate Cake Cup" at bounding box center [184, 180] width 176 height 13
click at [319, 183] on input "كب كيك شيكولاته" at bounding box center [366, 180] width 176 height 13
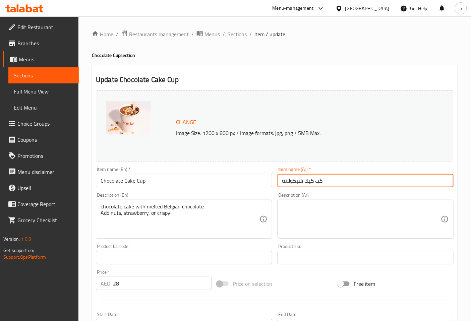
click at [317, 182] on input "كب كيك شيكولاته" at bounding box center [366, 180] width 176 height 13
drag, startPoint x: 316, startPoint y: 183, endPoint x: 327, endPoint y: 182, distance: 11.4
click at [327, 182] on input "كوب كيك شيكولاته" at bounding box center [366, 180] width 176 height 13
click at [319, 185] on input "كيك شيكولاته" at bounding box center [366, 180] width 176 height 13
type input "كيك شيكولاته كوب"
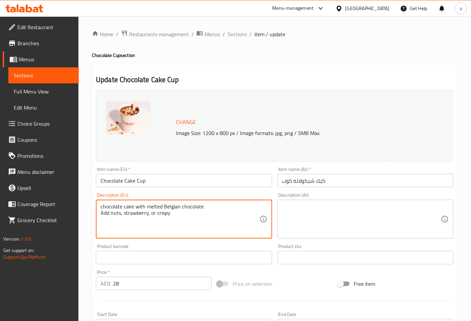
click at [150, 206] on textarea "chocolate cake with melted Belgian chocolate Add nuts, strawberry, or crispy" at bounding box center [180, 220] width 159 height 32
drag, startPoint x: 164, startPoint y: 206, endPoint x: 179, endPoint y: 207, distance: 14.4
click at [179, 207] on textarea "chocolate cake with melted Belgian chocolate Add nuts, strawberry, or crispy" at bounding box center [180, 220] width 159 height 32
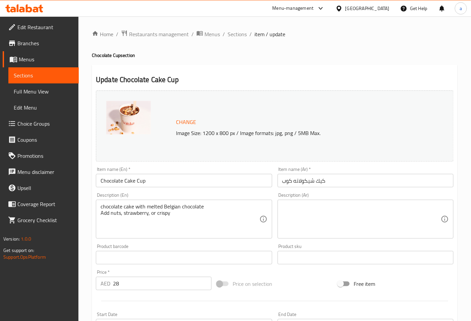
click at [127, 213] on textarea "chocolate cake with melted Belgian chocolate Add nuts, strawberry, or crispy" at bounding box center [180, 220] width 159 height 32
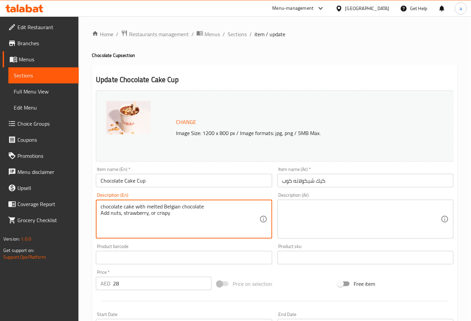
click at [127, 213] on textarea "chocolate cake with melted Belgian chocolate Add nuts, strawberry, or crispy" at bounding box center [180, 220] width 159 height 32
click at [121, 209] on textarea "chocolate cake with melted Belgian chocolate Add nuts, strawberry, or crispy" at bounding box center [180, 220] width 159 height 32
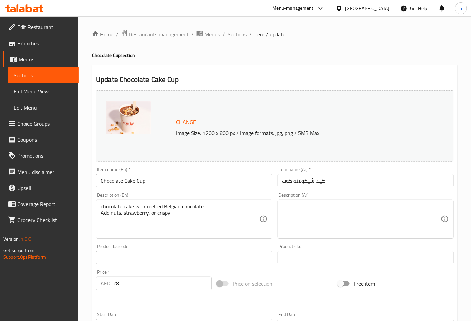
drag, startPoint x: 99, startPoint y: 206, endPoint x: 165, endPoint y: 211, distance: 65.6
click at [165, 211] on div "chocolate cake with melted Belgian chocolate Add nuts, strawberry, or crispy De…" at bounding box center [184, 219] width 176 height 39
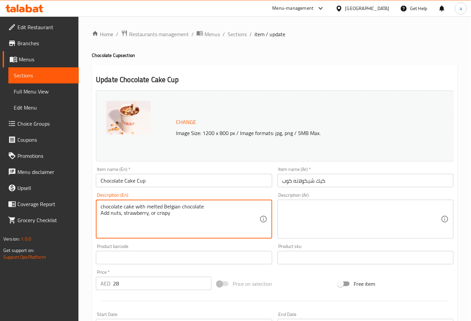
drag, startPoint x: 101, startPoint y: 206, endPoint x: 171, endPoint y: 213, distance: 70.5
click at [171, 213] on textarea "chocolate cake with melted Belgian chocolate Add nuts, strawberry, or crispy" at bounding box center [180, 220] width 159 height 32
click at [175, 218] on textarea "chocolate cake with melted Belgian chocolate Add nuts, strawberry, or crispy" at bounding box center [180, 220] width 159 height 32
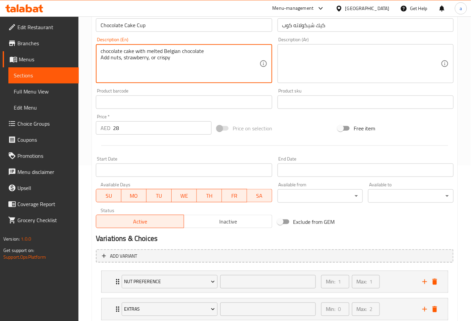
scroll to position [88, 0]
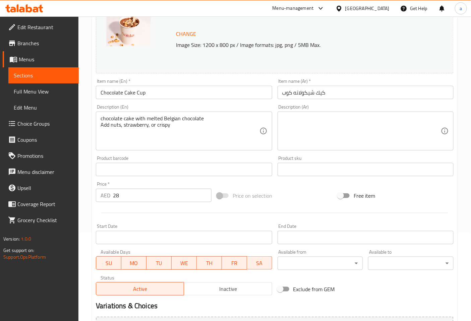
click at [391, 119] on textarea at bounding box center [361, 131] width 159 height 32
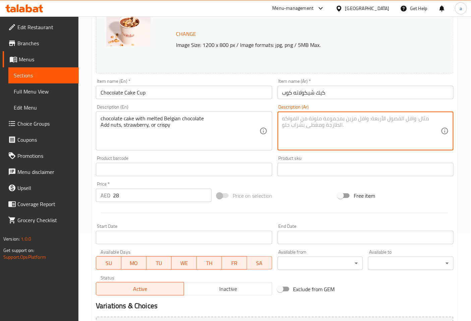
paste textarea "كعكة الشوكولاتة بالشوكولاتة البلجيكية المذابة أضف المكسرات أو الفراولة أو المقر…"
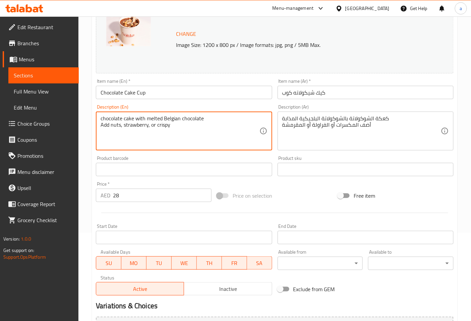
drag, startPoint x: 124, startPoint y: 118, endPoint x: 133, endPoint y: 117, distance: 8.8
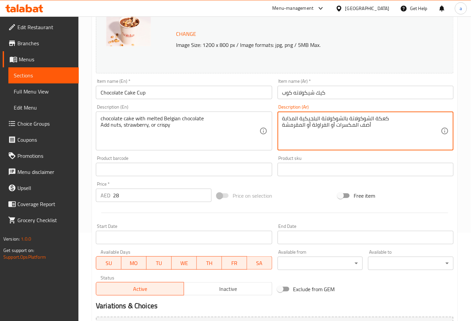
drag, startPoint x: 375, startPoint y: 118, endPoint x: 383, endPoint y: 119, distance: 8.4
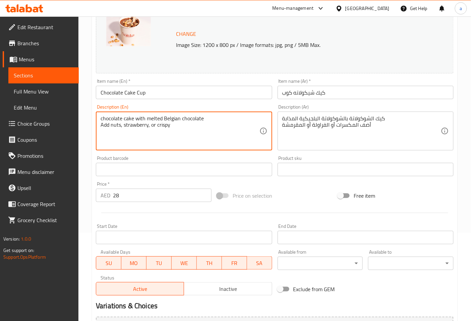
drag, startPoint x: 156, startPoint y: 124, endPoint x: 169, endPoint y: 125, distance: 12.8
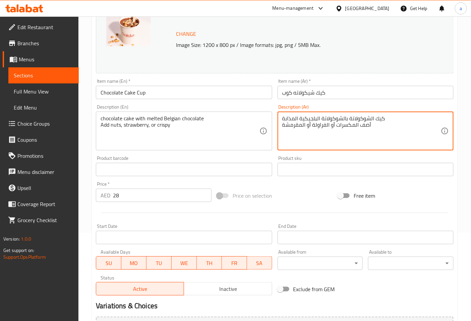
drag, startPoint x: 306, startPoint y: 126, endPoint x: 283, endPoint y: 127, distance: 22.8
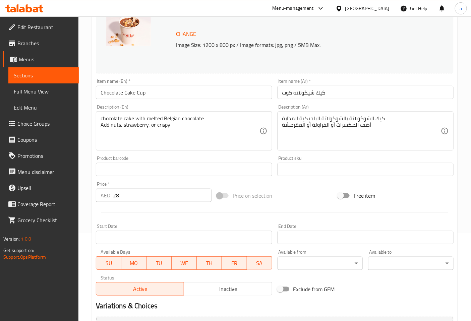
click at [300, 122] on textarea "كيك الشوكولاتة بالشوكولاتة البلجيكية المذابة أضف المكسرات أو الفراولة أو المقرم…" at bounding box center [361, 131] width 159 height 32
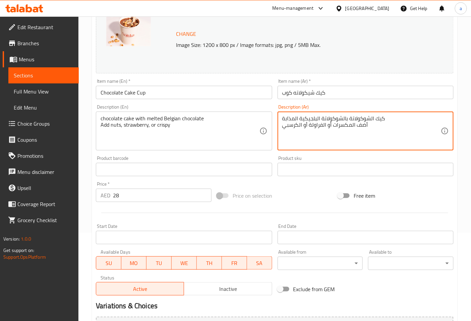
type textarea "كيك الشوكولاتة بالشوكولاتة البلجيكية المذابة أضف المكسرات أو الفراولة أو الكرسبي"
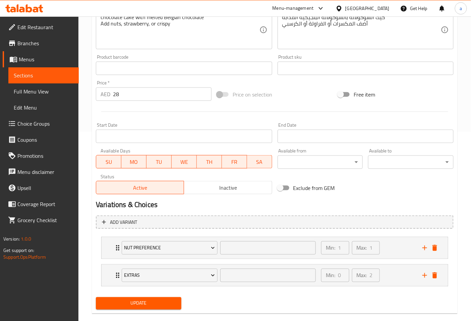
scroll to position [200, 0]
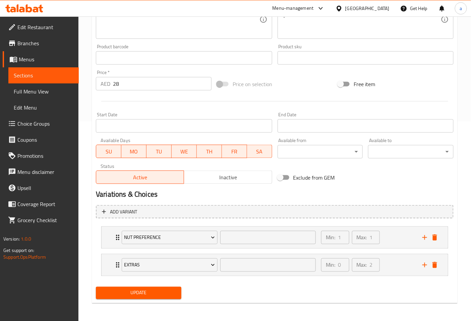
click at [172, 287] on button "Update" at bounding box center [139, 293] width 86 height 12
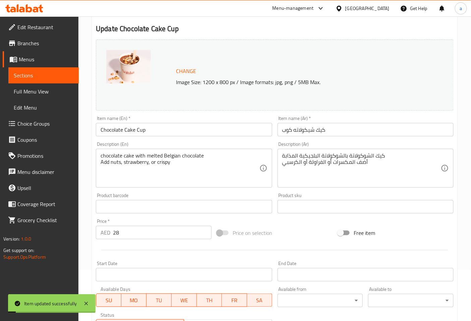
scroll to position [0, 0]
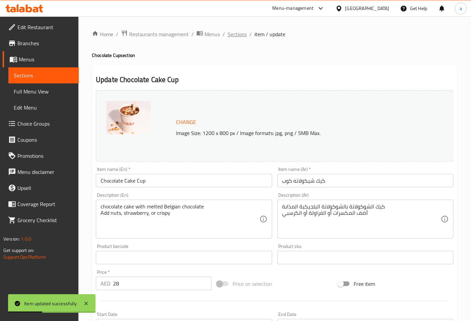
click at [243, 34] on span "Sections" at bounding box center [237, 34] width 19 height 8
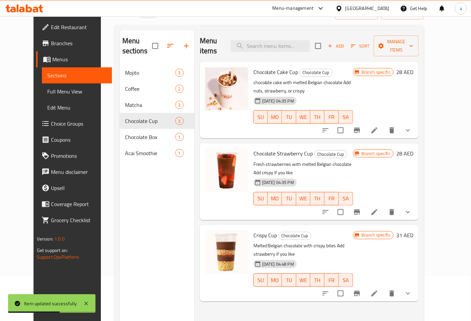
scroll to position [94, 0]
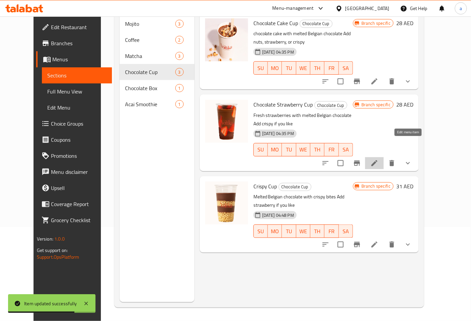
click at [379, 159] on icon at bounding box center [375, 163] width 8 height 8
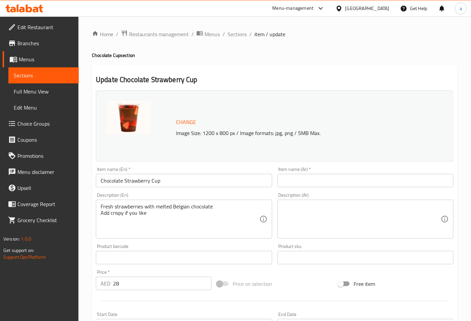
scroll to position [37, 0]
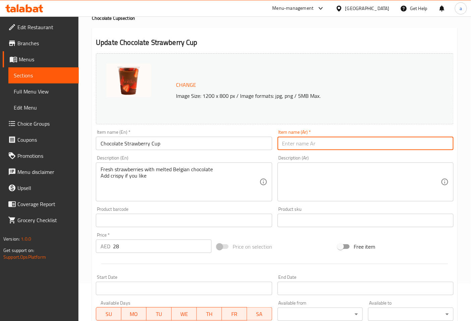
click at [292, 150] on input "text" at bounding box center [366, 143] width 176 height 13
type input "شيكولاته فراوله كوب"
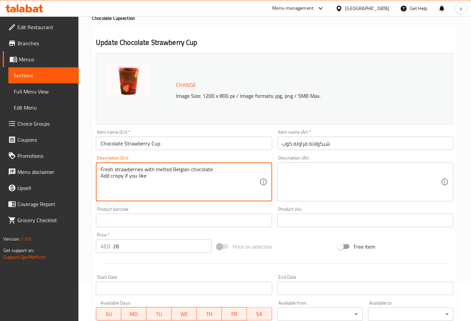
click at [132, 173] on textarea "Fresh strawberries with melted Belgian chocolate Add crispy if you like" at bounding box center [180, 182] width 159 height 32
click at [129, 173] on textarea "Fresh strawberries with melted Belgian chocolate Add crispy if you like" at bounding box center [180, 182] width 159 height 32
drag, startPoint x: 101, startPoint y: 168, endPoint x: 151, endPoint y: 172, distance: 50.2
click at [151, 172] on textarea "Fresh strawberries with melted Belgian chocolate Add crispy if you like" at bounding box center [180, 182] width 159 height 32
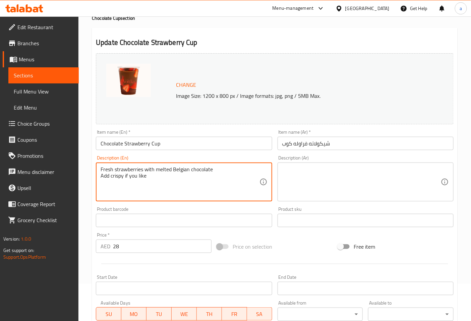
click at [148, 180] on textarea "Fresh strawberries with melted Belgian chocolate Add crispy if you like" at bounding box center [180, 182] width 159 height 32
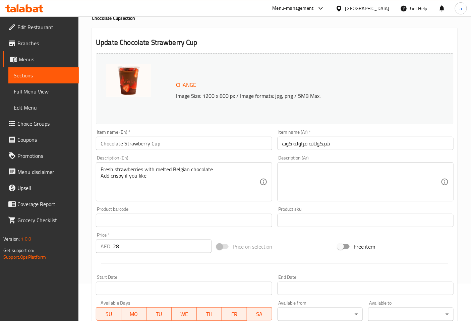
drag, startPoint x: 100, startPoint y: 169, endPoint x: 152, endPoint y: 176, distance: 52.5
click at [152, 176] on div "Fresh strawberries with melted Belgian chocolate Add crispy if you like Descrip…" at bounding box center [184, 182] width 176 height 39
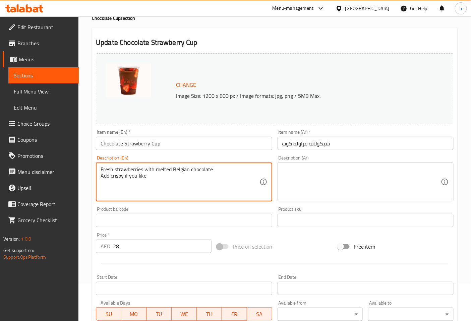
drag, startPoint x: 101, startPoint y: 170, endPoint x: 152, endPoint y: 175, distance: 51.3
click at [152, 175] on textarea "Fresh strawberries with melted Belgian chocolate Add crispy if you like" at bounding box center [180, 182] width 159 height 32
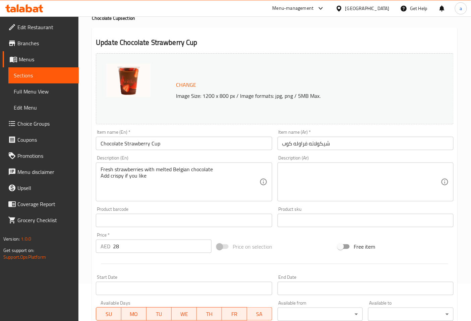
click at [403, 182] on textarea at bounding box center [361, 182] width 159 height 32
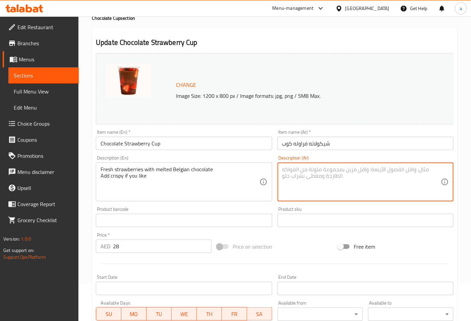
paste textarea "الفراولة الطازجة مع الشوكولاتة البلجيكية المذابة أضف مقرمشًا إذا أردت"
drag, startPoint x: 300, startPoint y: 177, endPoint x: 317, endPoint y: 176, distance: 16.8
click at [317, 176] on textarea "الفراولة الطازجة مع الشوكولاتة البلجيكية المذابة أضف مقرمشًا إذا أردت" at bounding box center [361, 182] width 159 height 32
type textarea "الفراولة الطازجة مع الشوكولاتة البلجيكية المذابة أضف كرسبي إذا أردت"
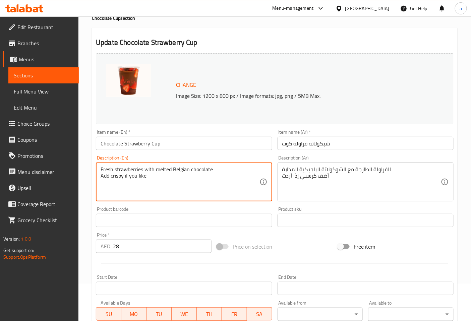
drag, startPoint x: 113, startPoint y: 169, endPoint x: 93, endPoint y: 168, distance: 19.5
click at [248, 193] on textarea "Fresh strawberries with melted Belgian chocolate Add crispy if you like" at bounding box center [180, 182] width 159 height 32
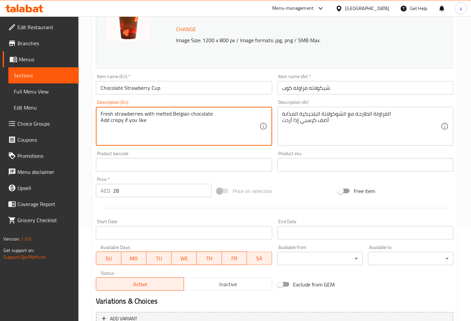
scroll to position [172, 0]
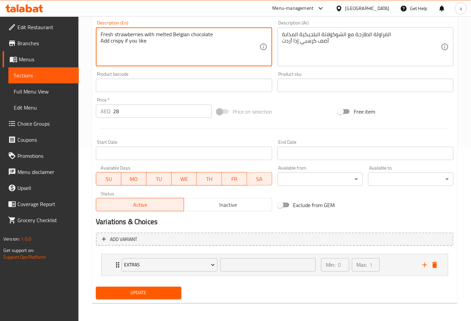
click at [165, 289] on span "Update" at bounding box center [138, 293] width 75 height 8
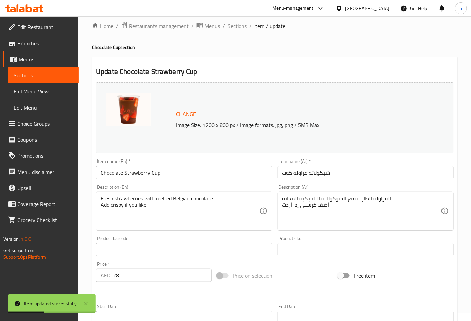
scroll to position [0, 0]
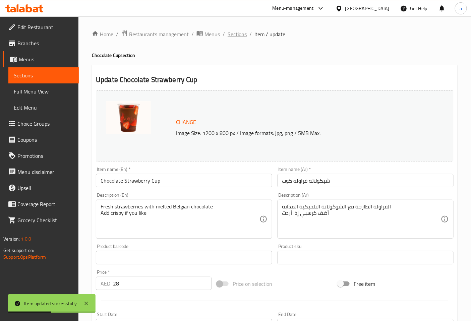
click at [240, 35] on span "Sections" at bounding box center [237, 34] width 19 height 8
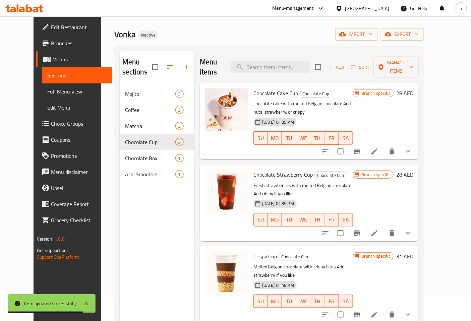
scroll to position [37, 0]
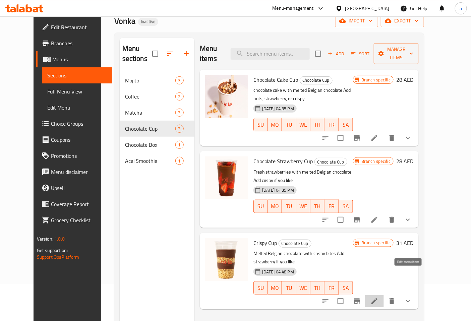
click at [378, 298] on icon at bounding box center [375, 301] width 6 height 6
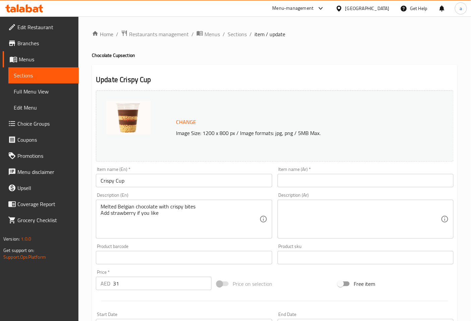
click at [350, 194] on div "Description (Ar) Description (Ar)" at bounding box center [366, 216] width 176 height 46
click at [346, 180] on input "text" at bounding box center [366, 180] width 176 height 13
type input ";vsf"
type input "كرسبي كوب"
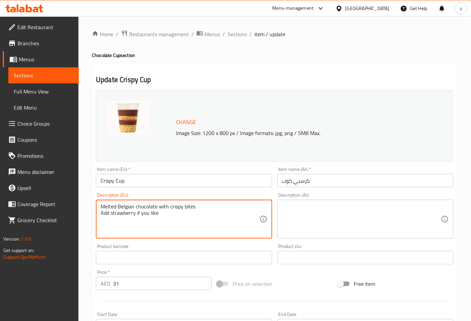
click at [140, 212] on textarea "Melted Belgian chocolate with crispy bites Add strawberry if you like" at bounding box center [180, 220] width 159 height 32
click at [132, 209] on textarea "Melted Belgian chocolate with crispy bites Add strawberry if you like" at bounding box center [180, 220] width 159 height 32
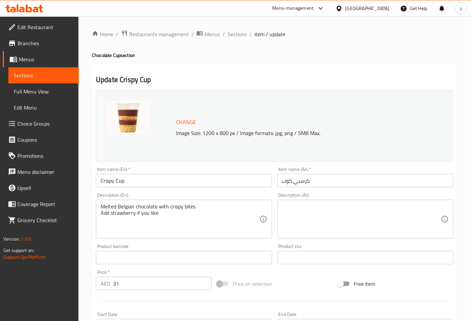
drag, startPoint x: 100, startPoint y: 206, endPoint x: 156, endPoint y: 213, distance: 57.1
click at [156, 213] on div "Melted Belgian chocolate with crispy bites Add strawberry if you like Descripti…" at bounding box center [184, 219] width 176 height 39
drag, startPoint x: 111, startPoint y: 207, endPoint x: 155, endPoint y: 210, distance: 44.3
click at [155, 210] on div "Melted Belgian chocolate with crispy bites Add strawberry if you like Descripti…" at bounding box center [184, 219] width 176 height 39
click at [136, 210] on div "Melted Belgian chocolate with crispy bites Add strawberry if you like Descripti…" at bounding box center [184, 219] width 176 height 39
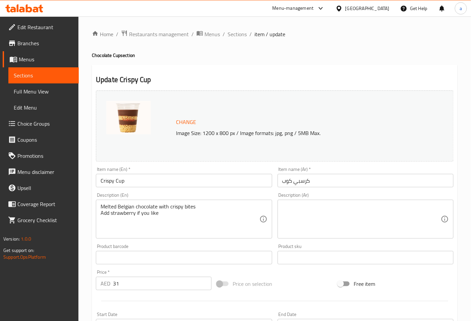
drag, startPoint x: 100, startPoint y: 206, endPoint x: 143, endPoint y: 209, distance: 43.0
click at [143, 209] on div "Melted Belgian chocolate with crispy bites Add strawberry if you like Descripti…" at bounding box center [184, 219] width 176 height 39
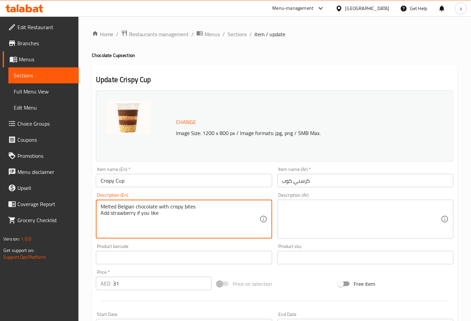
click at [143, 209] on textarea "Melted Belgian chocolate with crispy bites Add strawberry if you like" at bounding box center [180, 220] width 159 height 32
click at [193, 209] on textarea "Melted Belgian chocolate with crispy bites Add strawberry if you like" at bounding box center [180, 220] width 159 height 32
drag, startPoint x: 197, startPoint y: 207, endPoint x: 115, endPoint y: 218, distance: 81.9
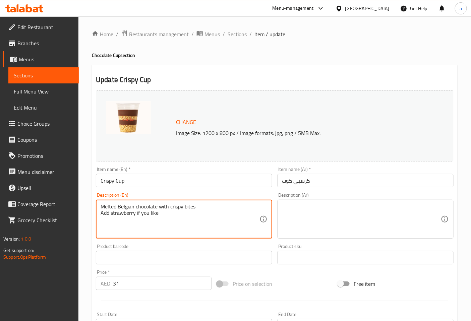
click at [132, 223] on textarea "Melted Belgian chocolate with crispy bites Add strawberry if you like" at bounding box center [180, 220] width 159 height 32
click at [101, 209] on textarea "Melted Belgian chocolate with crispy bites Add strawberry if you like" at bounding box center [180, 220] width 159 height 32
click at [101, 206] on textarea "Melted Belgian chocolate with crispy bites Add strawberry if you like" at bounding box center [180, 220] width 159 height 32
drag, startPoint x: 101, startPoint y: 206, endPoint x: 160, endPoint y: 215, distance: 60.0
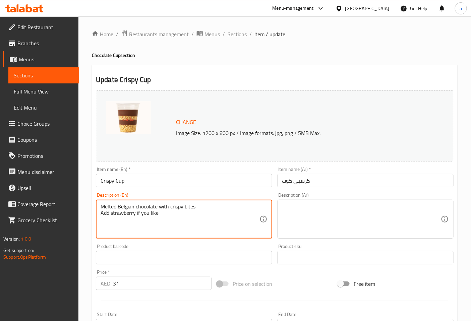
click at [160, 215] on textarea "Melted Belgian chocolate with crispy bites Add strawberry if you like" at bounding box center [180, 220] width 159 height 32
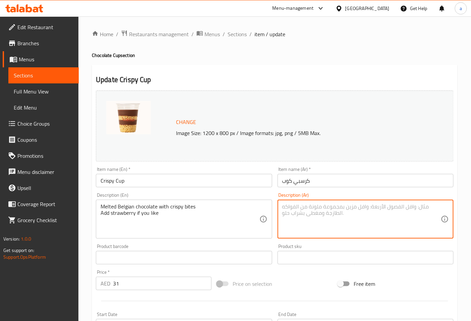
click at [294, 209] on textarea at bounding box center [361, 220] width 159 height 32
paste textarea "شوكولاتة بلجيكية مذابة مع قطع مقرمشة أضف الفراولة إذا أردت"
click at [312, 208] on textarea "شوكولاتة بلجيكية مذابة مع قطع مقرمشة أضف الفراولة إذا أردت" at bounding box center [361, 220] width 159 height 32
drag, startPoint x: 314, startPoint y: 206, endPoint x: 305, endPoint y: 207, distance: 8.7
click at [305, 207] on textarea "شوكولاتة بلجيكية مذابة مع قطع مقرمشة أضف الفراولة إذا أردت" at bounding box center [361, 220] width 159 height 32
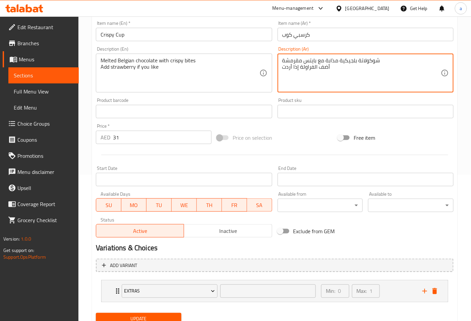
scroll to position [135, 0]
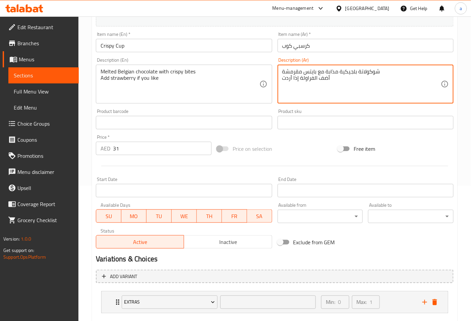
click at [386, 92] on textarea "شوكولاتة بلجيكية مذابة مع بايتس مقرمشة أضف الفراولة إذا أردت" at bounding box center [361, 84] width 159 height 32
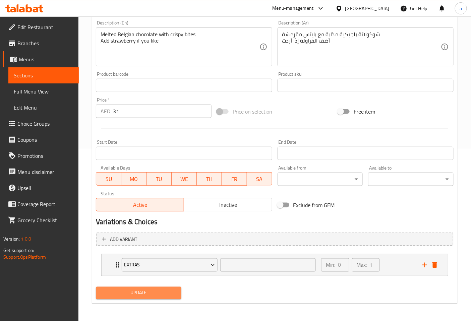
click at [159, 297] on button "Update" at bounding box center [139, 293] width 86 height 12
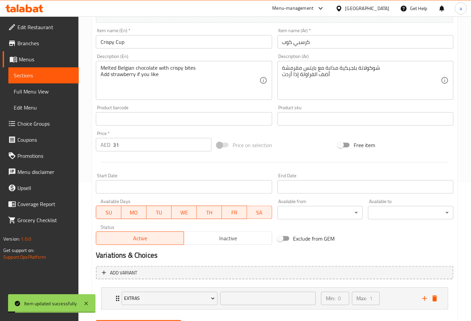
scroll to position [98, 0]
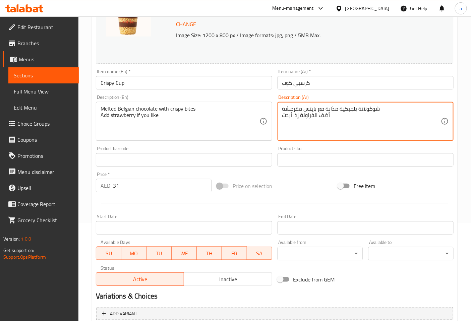
drag, startPoint x: 302, startPoint y: 109, endPoint x: 281, endPoint y: 110, distance: 21.5
click at [330, 117] on textarea "شوكولاتة بلجيكية مذابة مع بايتس كرسبي أضف الفراولة إذا أردت" at bounding box center [361, 122] width 159 height 32
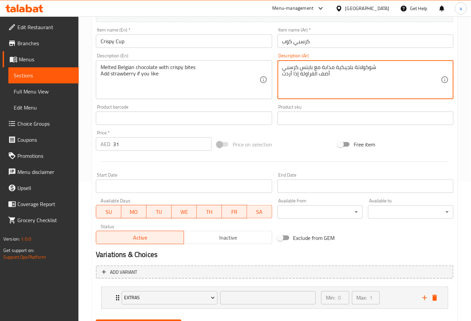
scroll to position [172, 0]
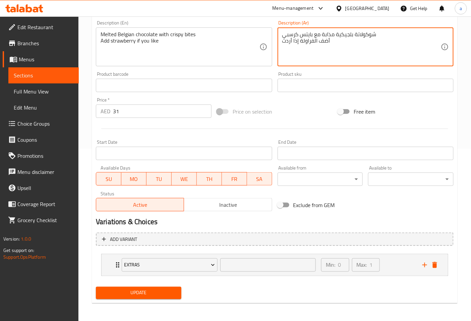
type textarea "شوكولاتة بلجيكية مذابة مع بايتس كرسبي أضف الفراولة إذا أردت"
click at [163, 294] on span "Update" at bounding box center [138, 293] width 75 height 8
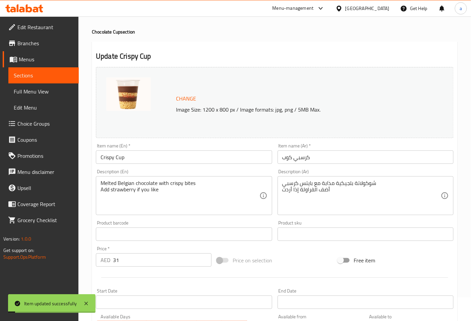
scroll to position [0, 0]
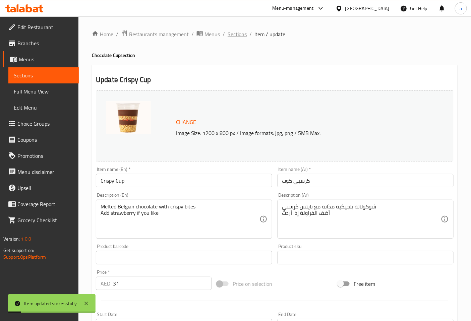
click at [239, 35] on span "Sections" at bounding box center [237, 34] width 19 height 8
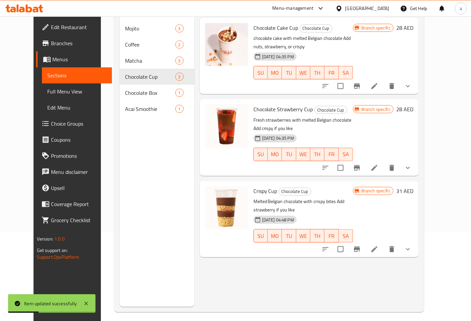
scroll to position [94, 0]
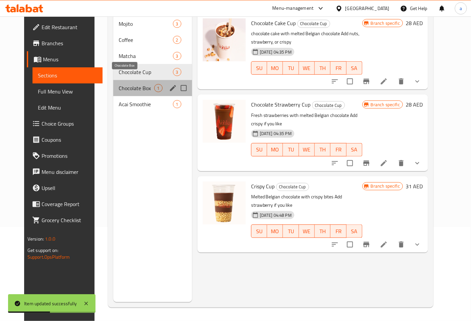
click at [127, 84] on span "Chocolate Box" at bounding box center [137, 88] width 36 height 8
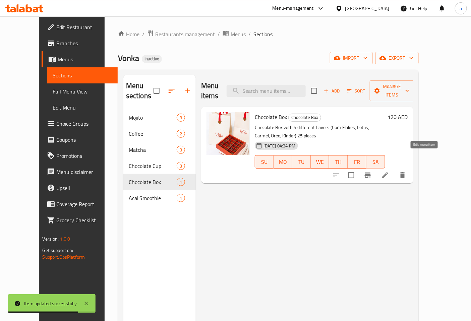
click at [389, 171] on icon at bounding box center [385, 175] width 8 height 8
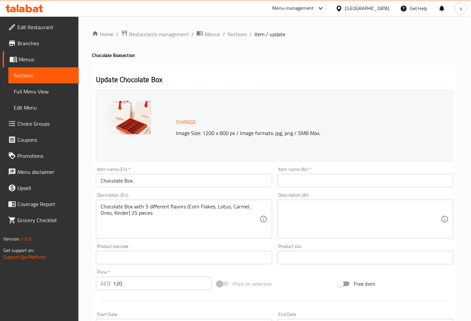
drag, startPoint x: 305, startPoint y: 172, endPoint x: 311, endPoint y: 179, distance: 8.1
click at [309, 177] on div "Item name (Ar)   * Item name (Ar) *" at bounding box center [366, 177] width 176 height 20
click at [311, 179] on input "text" at bounding box center [366, 180] width 176 height 13
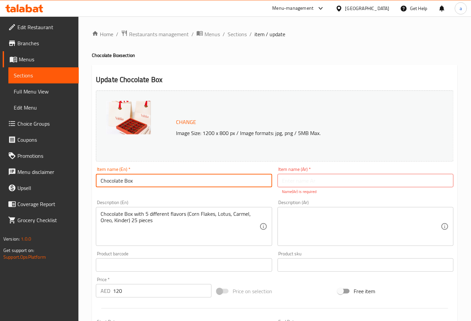
drag, startPoint x: 124, startPoint y: 179, endPoint x: 134, endPoint y: 180, distance: 10.5
click at [134, 180] on input "Chocolate Box" at bounding box center [184, 180] width 176 height 13
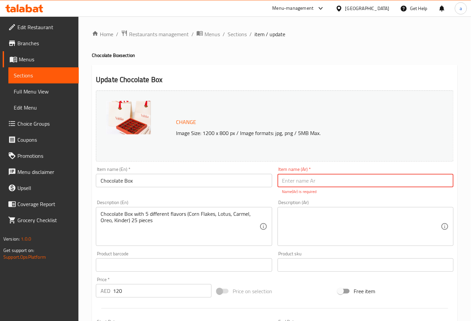
click at [296, 175] on input "text" at bounding box center [366, 180] width 176 height 13
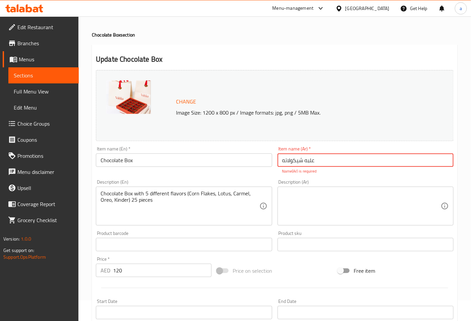
scroll to position [37, 0]
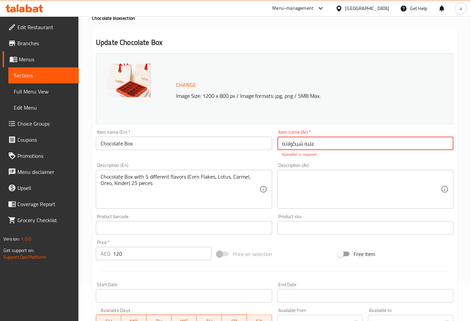
type input "علبه شيكولاته"
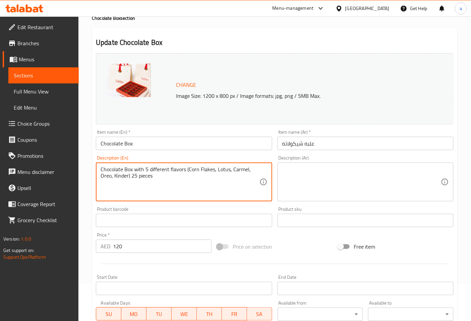
click at [118, 180] on textarea "Chocolate Box with 5 different flavors (Corn Flakes, Lotus, Carmel, Oreo, Kinde…" at bounding box center [180, 182] width 159 height 32
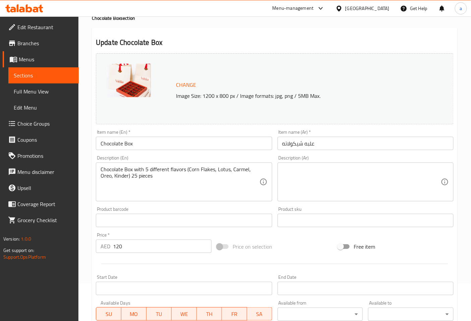
click at [347, 178] on textarea at bounding box center [361, 182] width 159 height 32
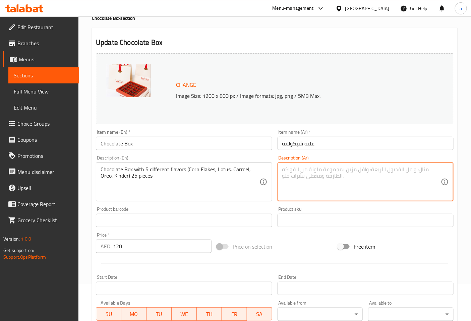
paste textarea "علبة شوكولاتة بخمس نكهات مختلفة (رقائق الذرة، اللوتس، الكرمل، أوريو، كيندر) 25 …"
type textarea "علبة شوكولاتة بخمس نكهات مختلفة (رقائق الذرة، اللوتس، الكرمل، أوريو، كيندر) 25 …"
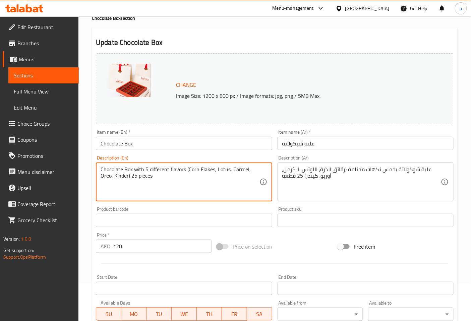
drag, startPoint x: 188, startPoint y: 171, endPoint x: 213, endPoint y: 171, distance: 25.1
drag, startPoint x: 137, startPoint y: 178, endPoint x: 153, endPoint y: 177, distance: 15.8
click at [153, 177] on textarea "Chocolate Box with 5 different flavors (Corn Flakes, Lotus, Carmel, Oreo, Kinde…" at bounding box center [180, 182] width 159 height 32
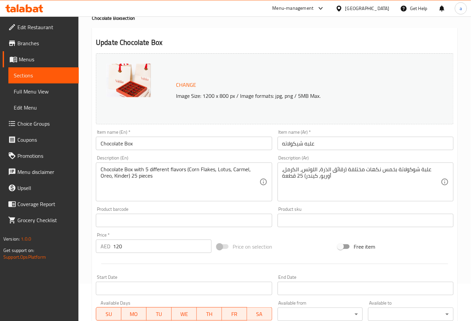
click at [189, 173] on textarea "Chocolate Box with 5 different flavors (Corn Flakes, Lotus, Carmel, Oreo, Kinde…" at bounding box center [180, 182] width 159 height 32
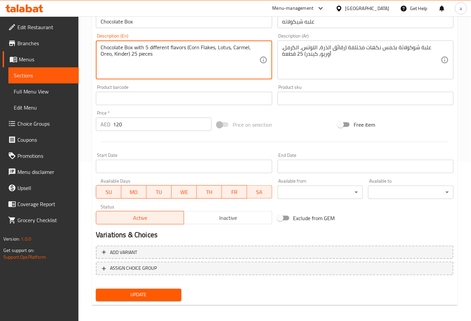
scroll to position [161, 0]
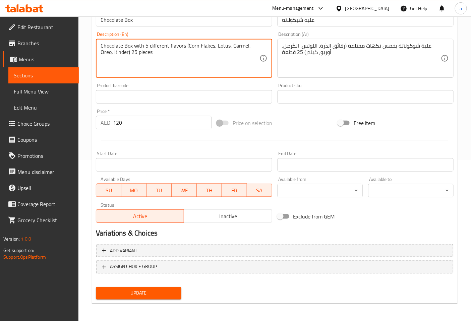
click at [173, 289] on span "Update" at bounding box center [138, 293] width 75 height 8
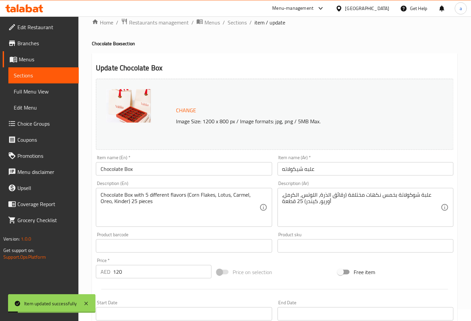
scroll to position [0, 0]
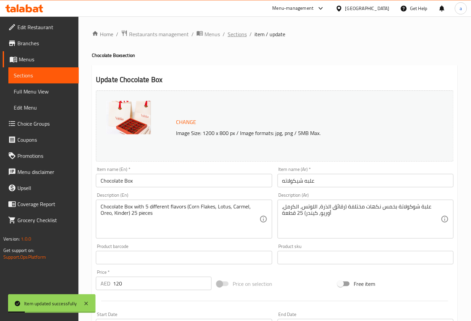
click at [235, 37] on span "Sections" at bounding box center [237, 34] width 19 height 8
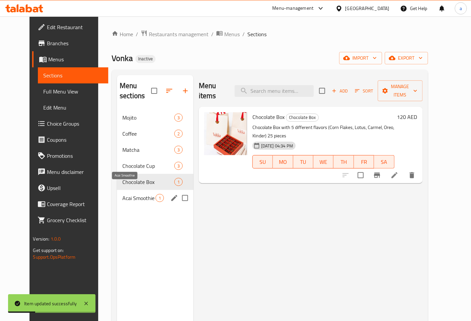
click at [132, 194] on span "Acai Smoothie" at bounding box center [138, 198] width 33 height 8
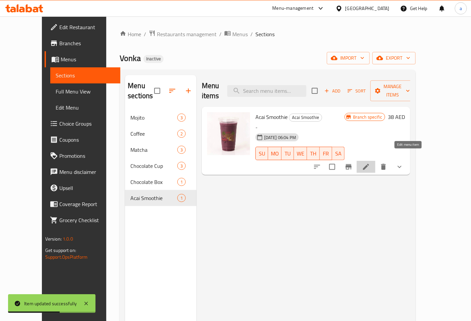
click at [370, 163] on icon at bounding box center [366, 167] width 8 height 8
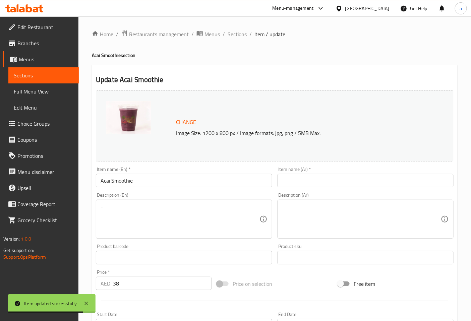
click at [304, 176] on input "text" at bounding box center [366, 180] width 176 height 13
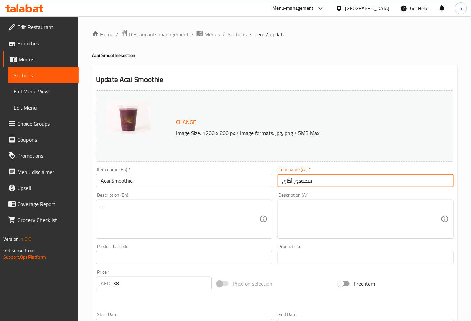
type input "سموذي آكاي"
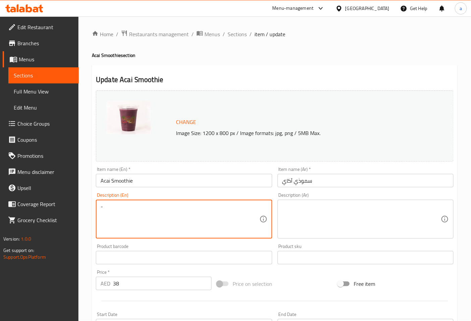
drag, startPoint x: 114, startPoint y: 217, endPoint x: 102, endPoint y: 212, distance: 13.5
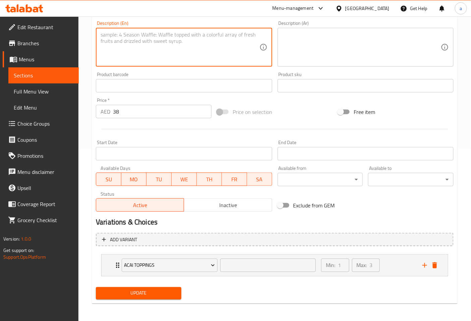
scroll to position [172, 0]
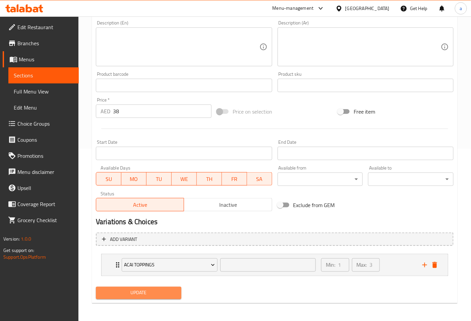
click at [158, 294] on span "Update" at bounding box center [138, 293] width 75 height 8
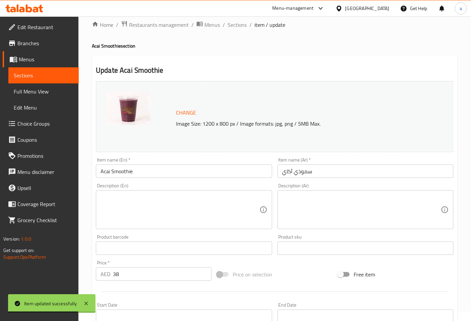
scroll to position [0, 0]
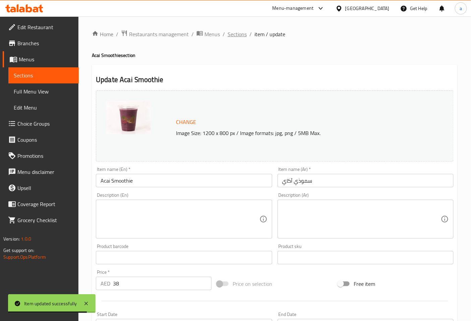
click at [237, 34] on span "Sections" at bounding box center [237, 34] width 19 height 8
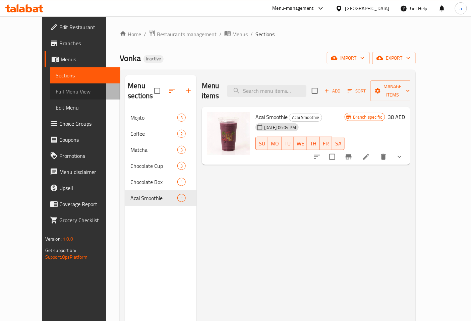
click at [56, 90] on span "Full Menu View" at bounding box center [86, 92] width 60 height 8
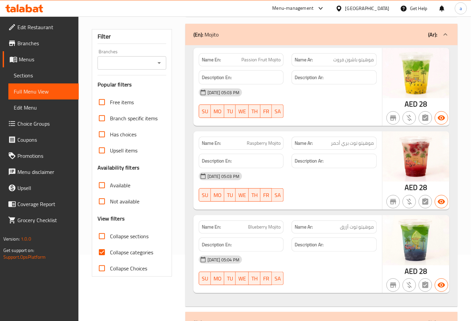
scroll to position [186, 0]
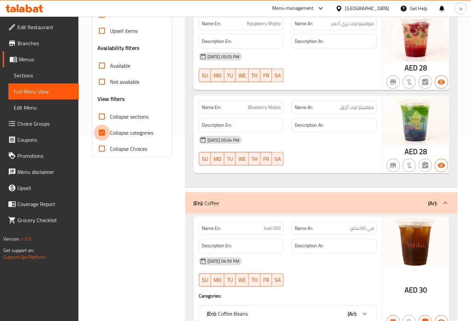
click at [103, 132] on input "Collapse categories" at bounding box center [102, 133] width 16 height 16
checkbox input "false"
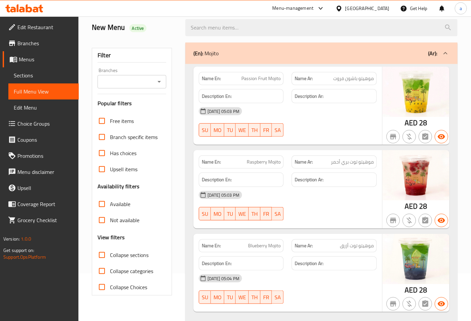
scroll to position [0, 0]
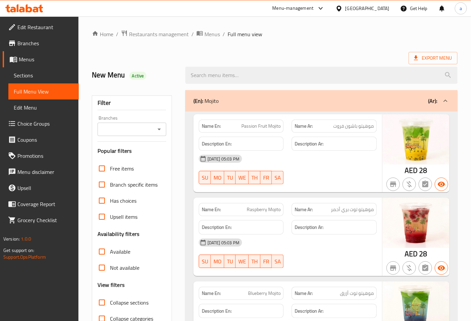
click at [49, 27] on span "Edit Restaurant" at bounding box center [45, 27] width 56 height 8
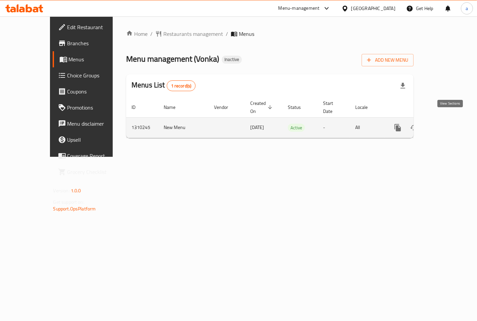
click at [445, 120] on link "enhanced table" at bounding box center [446, 128] width 16 height 16
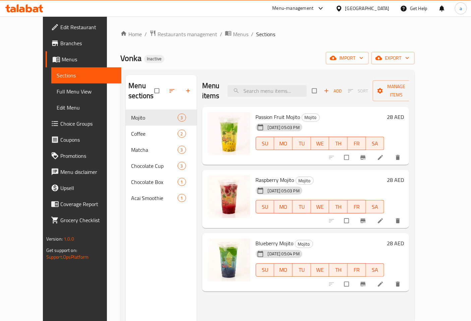
click at [384, 154] on icon at bounding box center [380, 157] width 7 height 7
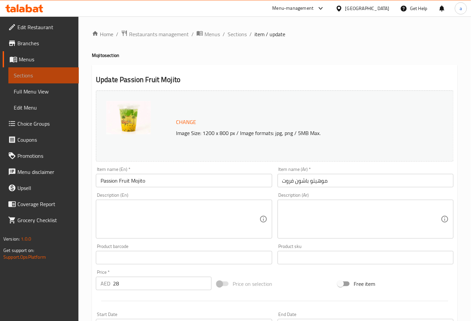
click at [43, 80] on link "Sections" at bounding box center [43, 75] width 70 height 16
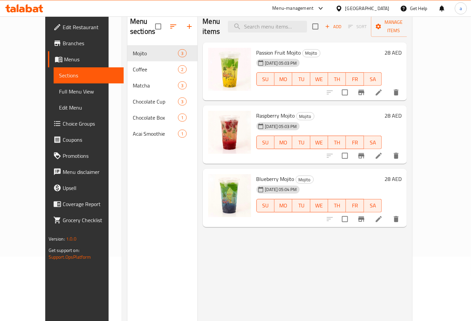
scroll to position [74, 0]
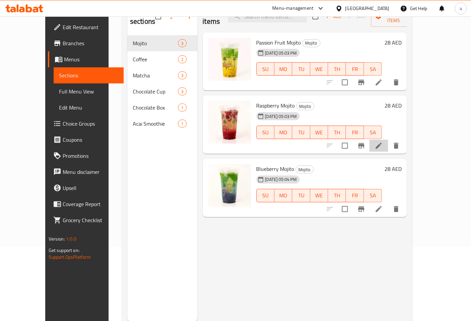
click at [388, 140] on li at bounding box center [379, 146] width 19 height 12
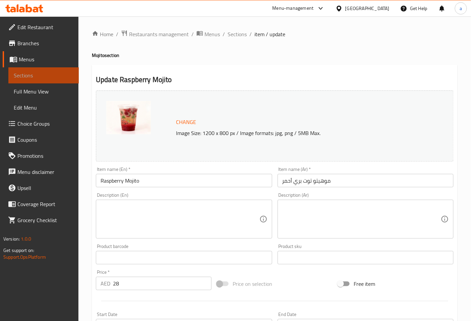
click at [38, 76] on span "Sections" at bounding box center [44, 75] width 60 height 8
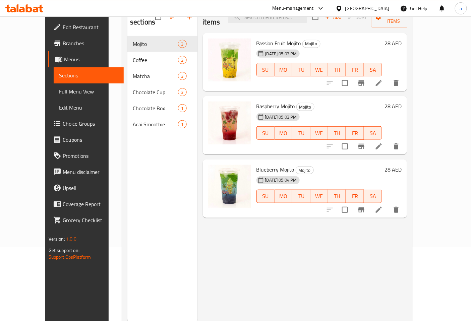
scroll to position [74, 0]
click at [383, 205] on icon at bounding box center [379, 209] width 8 height 8
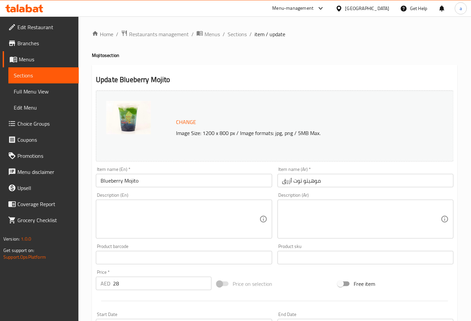
click at [62, 77] on span "Sections" at bounding box center [44, 75] width 60 height 8
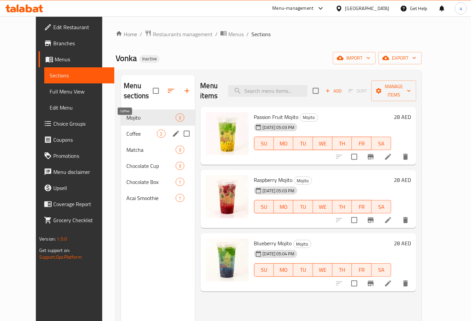
click at [126, 130] on span "Coffee" at bounding box center [141, 134] width 31 height 8
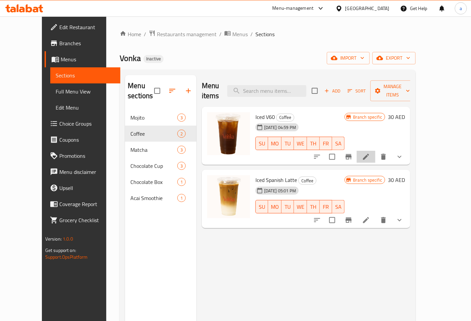
click at [369, 154] on icon at bounding box center [366, 157] width 6 height 6
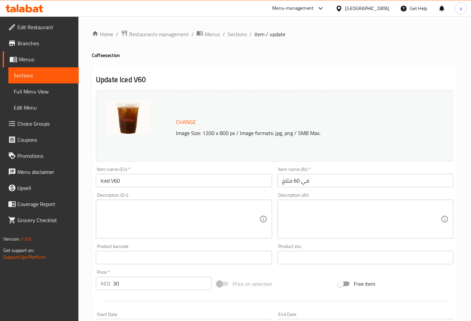
click at [51, 78] on span "Sections" at bounding box center [44, 75] width 60 height 8
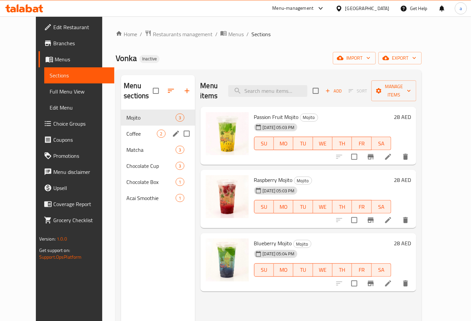
click at [126, 126] on div "Coffee 2" at bounding box center [158, 134] width 74 height 16
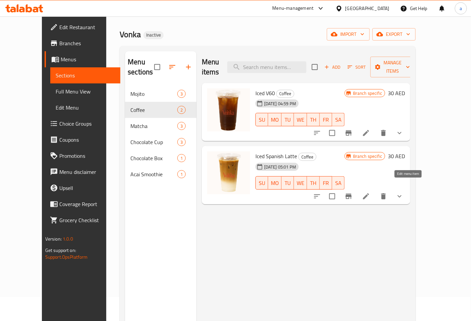
scroll to position [37, 0]
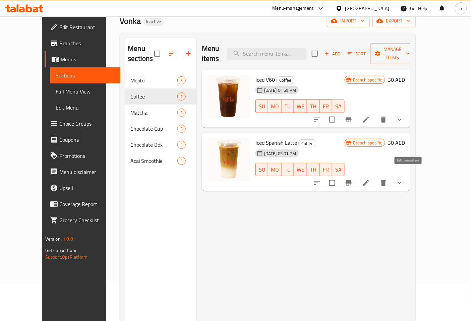
click at [370, 179] on icon at bounding box center [366, 183] width 8 height 8
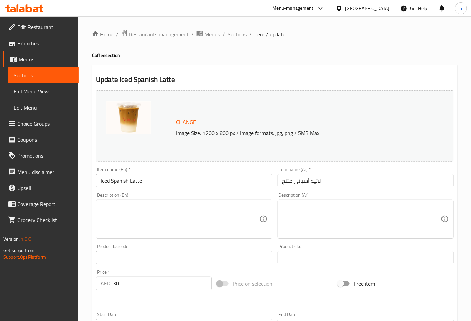
click at [44, 77] on span "Sections" at bounding box center [44, 75] width 60 height 8
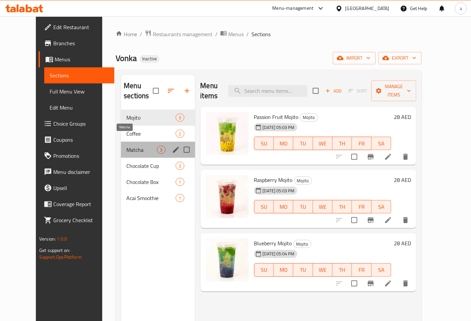
click at [126, 146] on span "Matcha" at bounding box center [141, 150] width 31 height 8
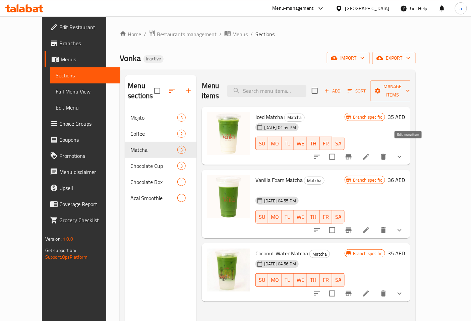
click at [369, 154] on icon at bounding box center [366, 157] width 6 height 6
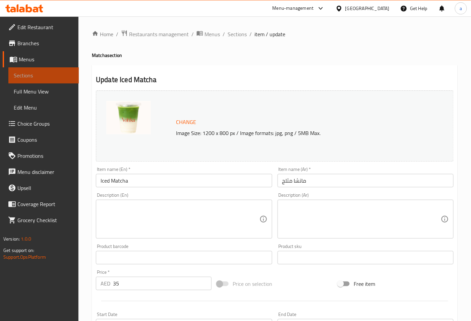
click at [52, 77] on span "Sections" at bounding box center [44, 75] width 60 height 8
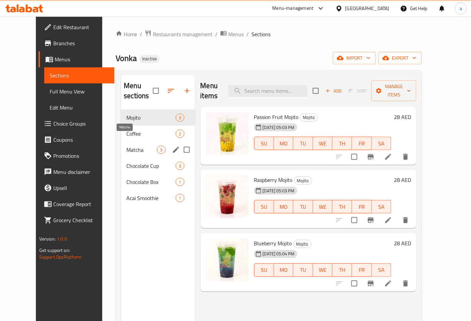
click at [126, 146] on span "Matcha" at bounding box center [141, 150] width 31 height 8
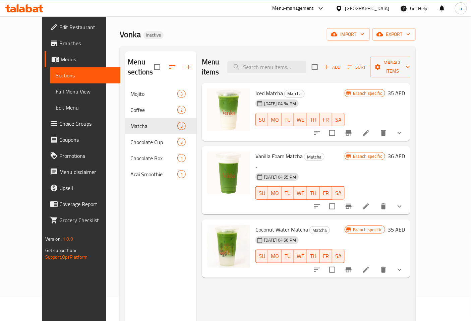
scroll to position [37, 0]
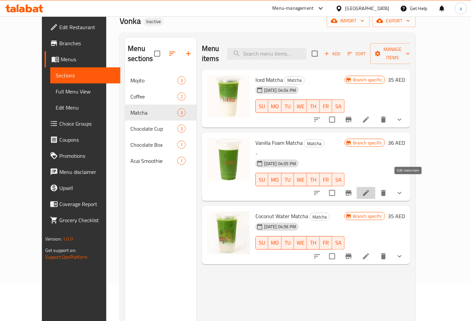
click at [369, 190] on icon at bounding box center [366, 193] width 6 height 6
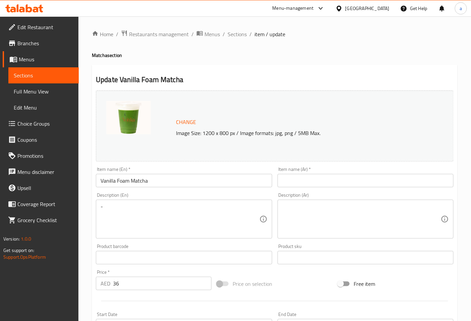
click at [294, 182] on input "text" at bounding box center [366, 180] width 176 height 13
type input "thkdg"
type input "غ"
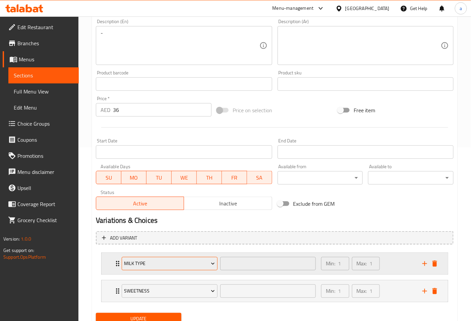
scroll to position [200, 0]
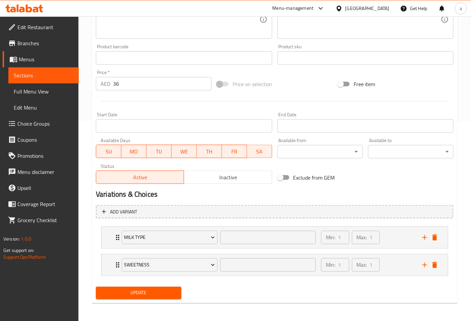
type input "[PERSON_NAME]"
click at [148, 289] on span "Update" at bounding box center [138, 293] width 75 height 8
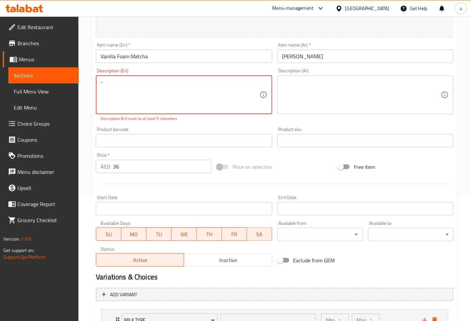
scroll to position [88, 0]
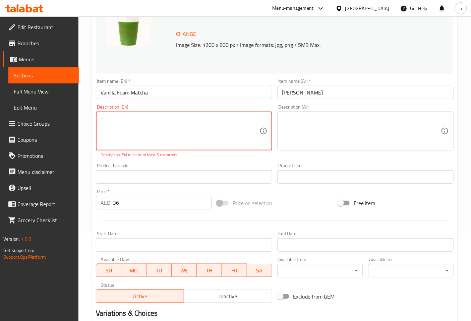
drag, startPoint x: 108, startPoint y: 117, endPoint x: 98, endPoint y: 120, distance: 10.5
click at [98, 120] on div "- Description (En)" at bounding box center [184, 131] width 176 height 39
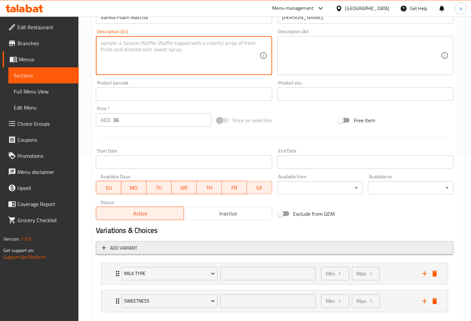
scroll to position [200, 0]
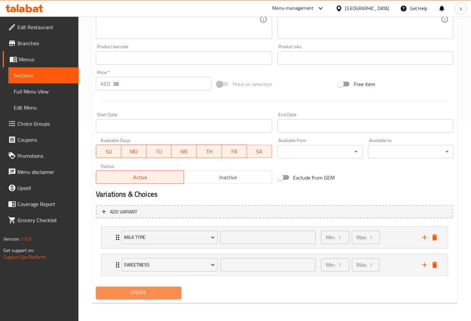
click at [150, 289] on span "Update" at bounding box center [138, 293] width 75 height 8
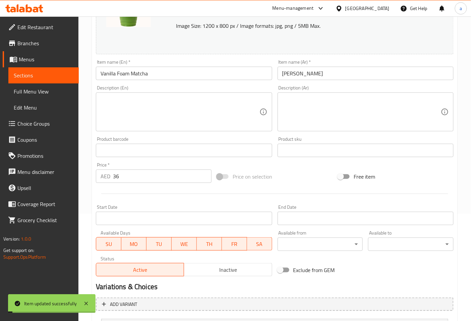
scroll to position [14, 0]
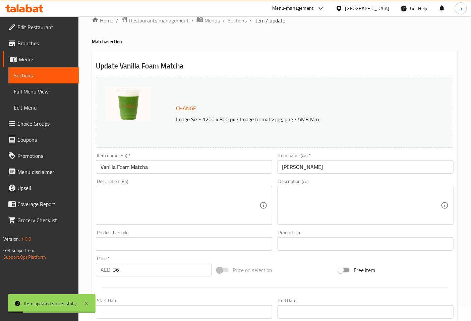
click at [233, 19] on span "Sections" at bounding box center [237, 20] width 19 height 8
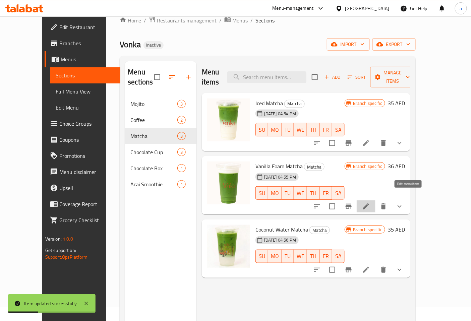
click at [370, 203] on icon at bounding box center [366, 207] width 8 height 8
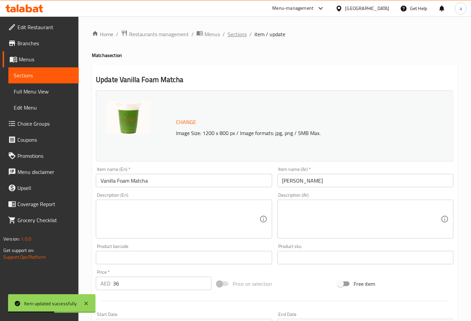
click at [243, 32] on span "Sections" at bounding box center [237, 34] width 19 height 8
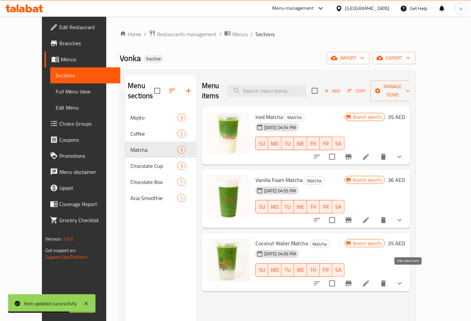
click at [376, 278] on li at bounding box center [366, 284] width 19 height 12
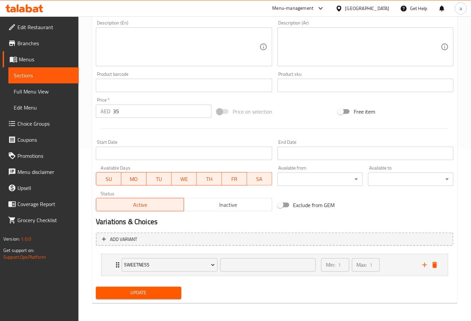
scroll to position [23, 0]
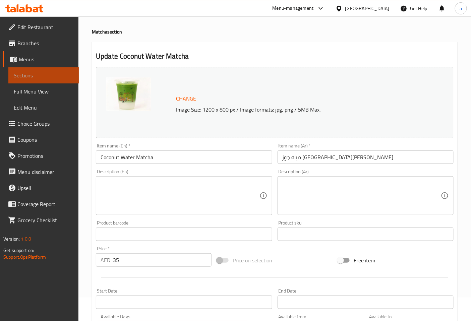
click at [36, 68] on link "Sections" at bounding box center [43, 75] width 70 height 16
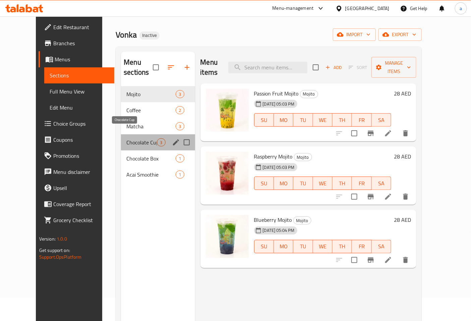
click at [126, 138] on span "Chocolate Cup" at bounding box center [141, 142] width 31 height 8
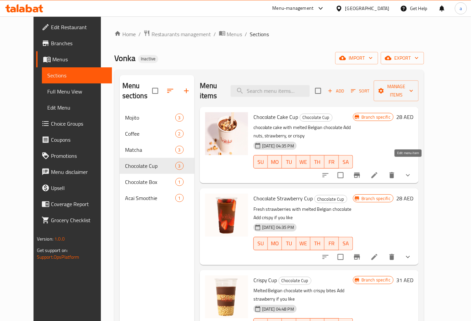
click at [379, 171] on icon at bounding box center [375, 175] width 8 height 8
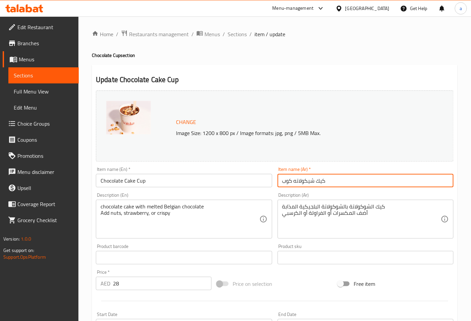
drag, startPoint x: 295, startPoint y: 183, endPoint x: 317, endPoint y: 179, distance: 21.7
click at [317, 179] on input "كيك شيكولاته كوب" at bounding box center [366, 180] width 176 height 13
click at [287, 182] on input "كيك كوب" at bounding box center [366, 180] width 176 height 13
click at [285, 182] on input "كيك كوب" at bounding box center [366, 180] width 176 height 13
drag, startPoint x: 296, startPoint y: 180, endPoint x: 308, endPoint y: 179, distance: 11.8
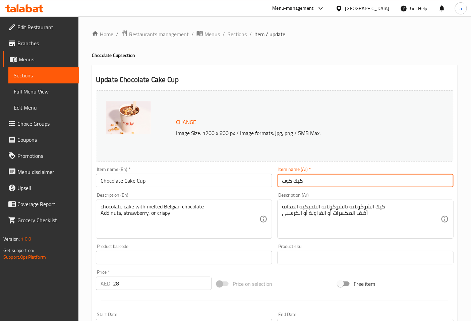
click at [308, 179] on input "كيك كوب" at bounding box center [366, 180] width 176 height 13
click at [310, 181] on input "كيك شيكولاته كوب" at bounding box center [366, 180] width 176 height 13
drag, startPoint x: 296, startPoint y: 183, endPoint x: 329, endPoint y: 182, distance: 32.9
click at [329, 182] on input "كيك شيكولاته كوب" at bounding box center [366, 180] width 176 height 13
click at [284, 181] on input "كوب" at bounding box center [366, 180] width 176 height 13
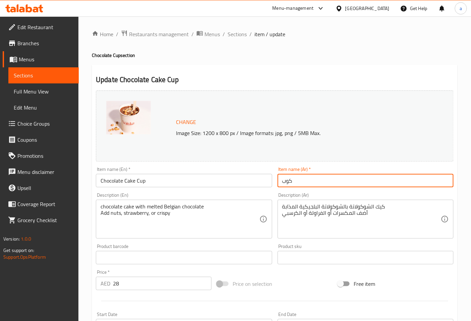
click at [307, 178] on input "كوب" at bounding box center [366, 180] width 176 height 13
paste input "كيك شيكولاته"
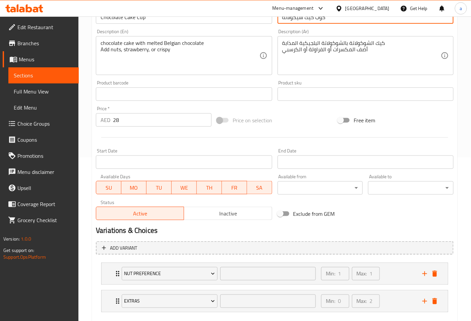
scroll to position [200, 0]
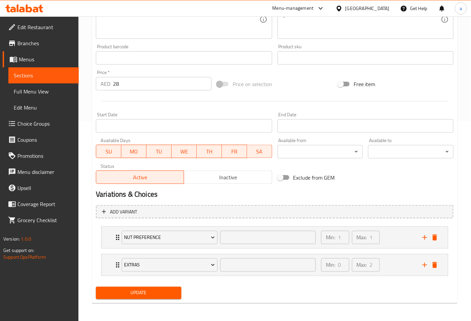
type input "كوب كيك شيكولاته"
click at [128, 292] on span "Update" at bounding box center [138, 293] width 75 height 8
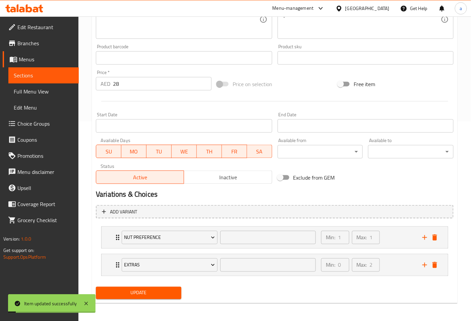
click at [52, 73] on span "Sections" at bounding box center [44, 75] width 60 height 8
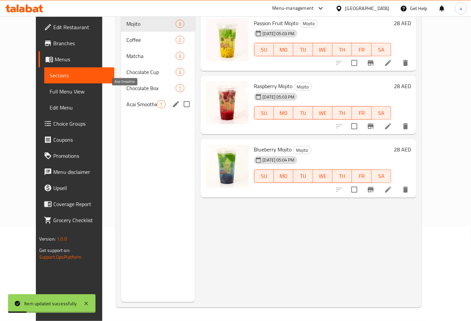
scroll to position [19, 0]
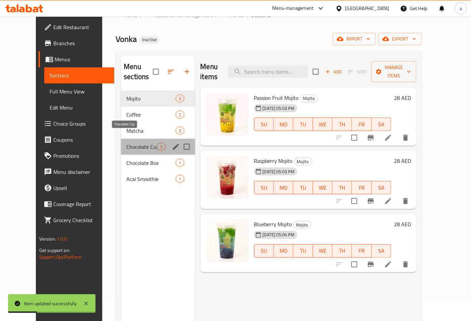
click at [126, 143] on span "Chocolate Cup" at bounding box center [141, 147] width 31 height 8
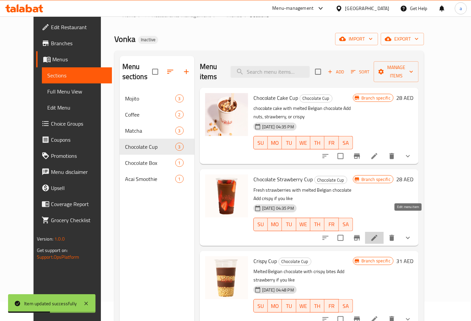
click at [379, 234] on icon at bounding box center [375, 238] width 8 height 8
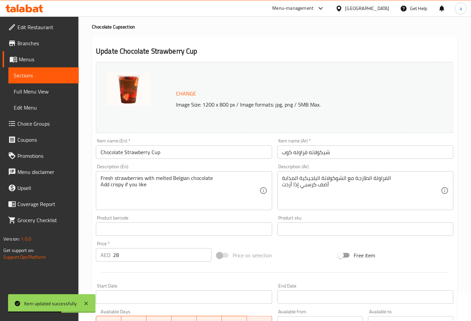
scroll to position [37, 0]
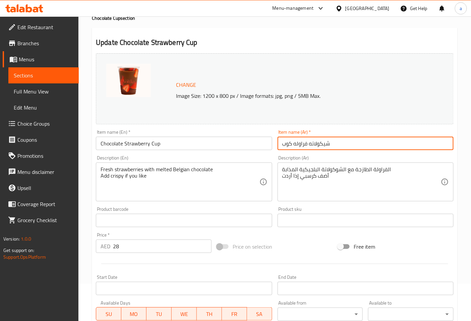
drag, startPoint x: 293, startPoint y: 143, endPoint x: 271, endPoint y: 143, distance: 22.1
click at [271, 143] on div "Change Image Size: 1200 x 800 px / Image formats: jpg, png / 5MB Max. Item name…" at bounding box center [274, 200] width 363 height 299
click at [282, 144] on input "شيكولاته فراوله" at bounding box center [366, 143] width 176 height 13
paste input "كوب"
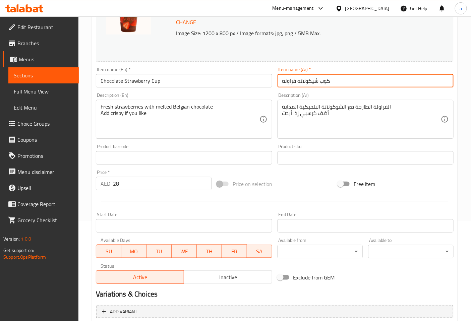
scroll to position [112, 0]
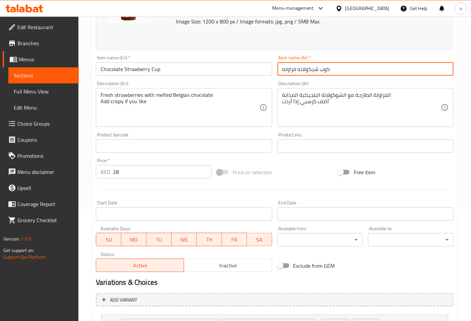
type input "كوب شيكولاته فراوله"
drag, startPoint x: 100, startPoint y: 94, endPoint x: 198, endPoint y: 96, distance: 98.3
click at [198, 96] on div "Fresh strawberries with melted Belgian chocolate Add crispy if you like Descrip…" at bounding box center [184, 107] width 176 height 39
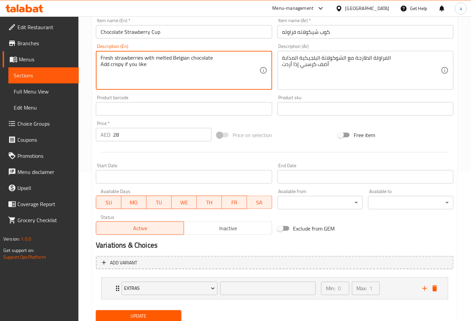
click at [56, 81] on link "Sections" at bounding box center [43, 75] width 70 height 16
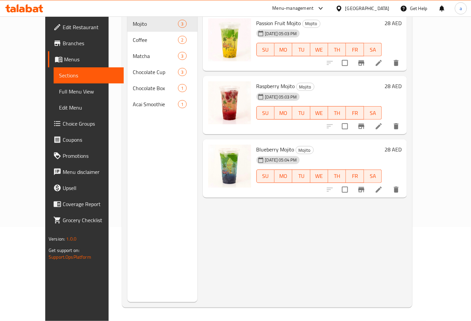
scroll to position [94, 0]
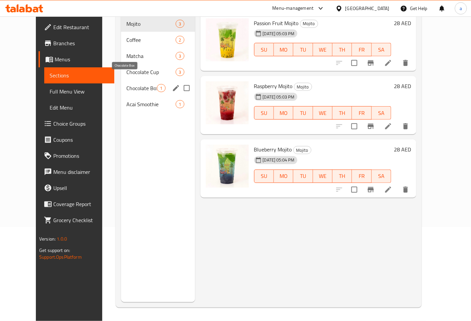
click at [126, 84] on span "Chocolate Box" at bounding box center [141, 88] width 31 height 8
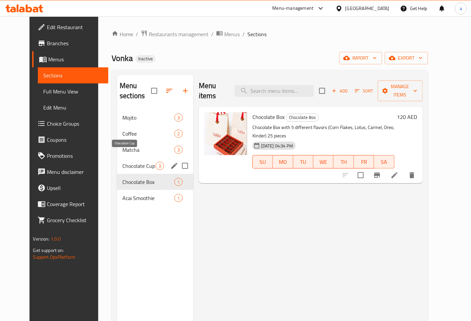
click at [130, 162] on span "Chocolate Cup" at bounding box center [138, 166] width 33 height 8
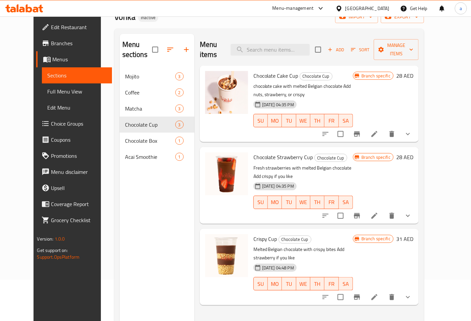
scroll to position [74, 0]
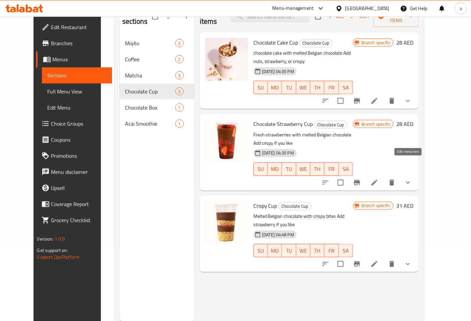
click at [379, 179] on icon at bounding box center [375, 183] width 8 height 8
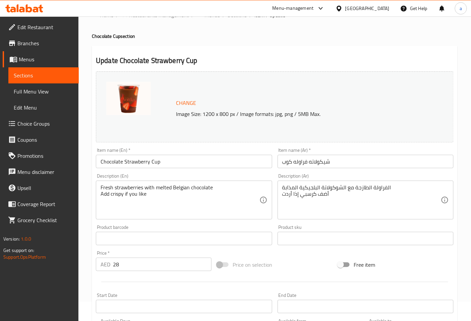
scroll to position [37, 0]
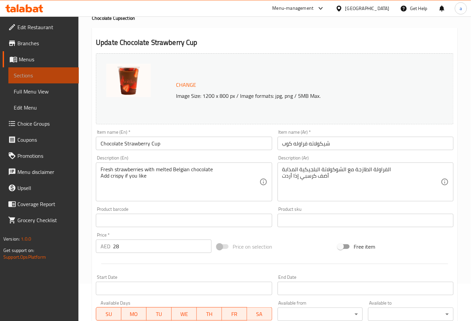
click at [39, 77] on span "Sections" at bounding box center [44, 75] width 60 height 8
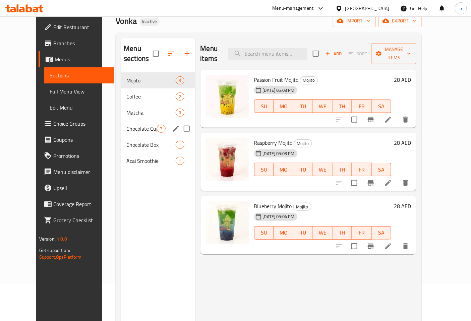
click at [130, 125] on span "Chocolate Cup" at bounding box center [141, 129] width 31 height 8
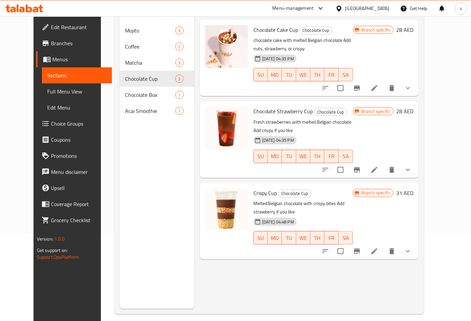
scroll to position [94, 0]
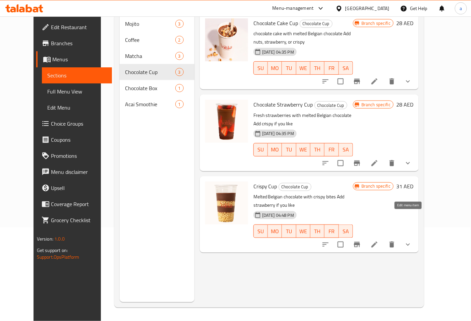
click at [378, 242] on icon at bounding box center [375, 245] width 6 height 6
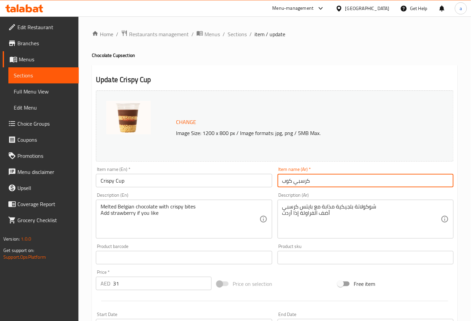
drag, startPoint x: 294, startPoint y: 183, endPoint x: 317, endPoint y: 180, distance: 22.3
click at [317, 180] on input "كرسبي كوب" at bounding box center [366, 180] width 176 height 13
click at [319, 180] on input "كرسبي كوب" at bounding box center [366, 180] width 176 height 13
click at [293, 187] on input "كرسبي كوب" at bounding box center [366, 180] width 176 height 13
click at [294, 183] on input "كرسبي كوب" at bounding box center [366, 180] width 176 height 13
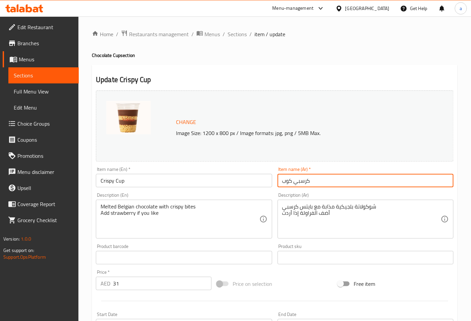
click at [294, 183] on input "كرسبي كوب" at bounding box center [366, 180] width 176 height 13
click at [299, 181] on input "كرسبي كوب" at bounding box center [366, 180] width 176 height 13
click at [296, 179] on input "كوب" at bounding box center [366, 180] width 176 height 13
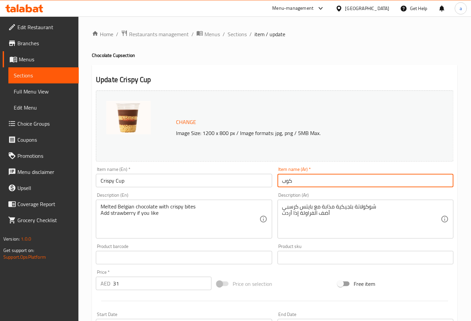
paste input "كرسبي"
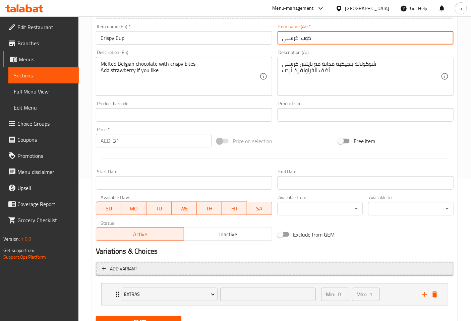
scroll to position [172, 0]
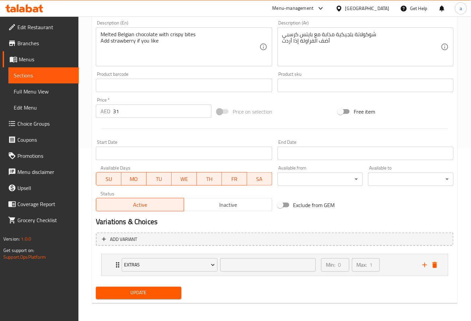
type input "كوب كرسبي"
click at [133, 287] on button "Update" at bounding box center [139, 293] width 86 height 12
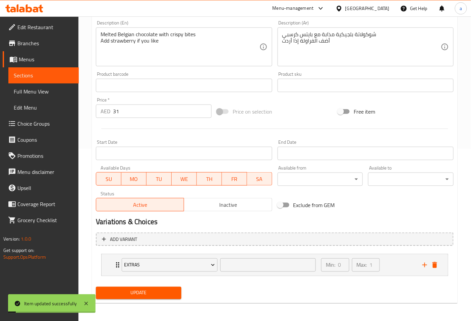
click at [43, 78] on span "Sections" at bounding box center [44, 75] width 60 height 8
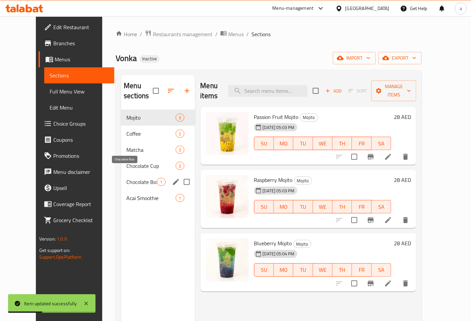
click at [126, 178] on span "Chocolate Box" at bounding box center [141, 182] width 31 height 8
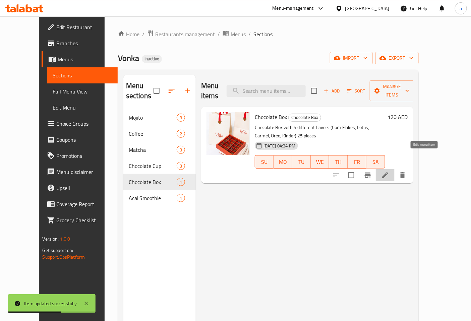
click at [388, 172] on icon at bounding box center [385, 175] width 6 height 6
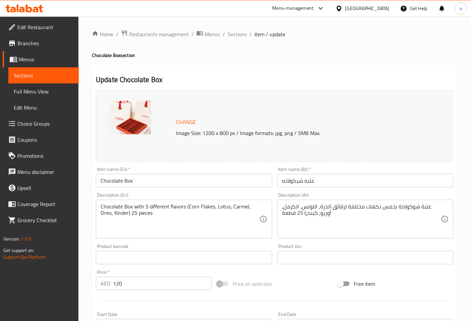
click at [305, 181] on input "علبه شيكولاته" at bounding box center [366, 180] width 176 height 13
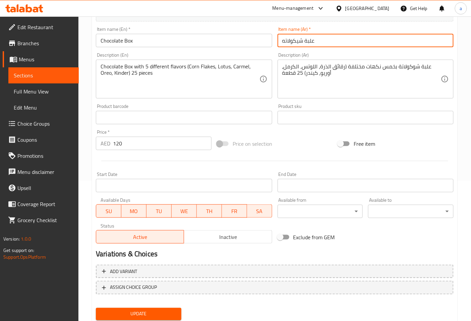
scroll to position [161, 0]
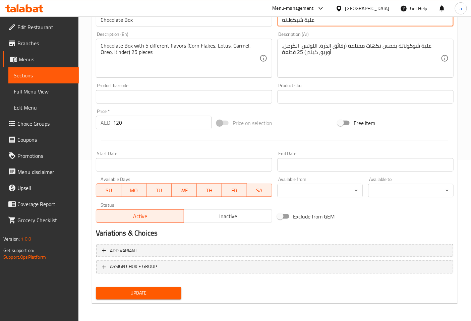
type input "علبة شيكولاته"
click at [123, 289] on span "Update" at bounding box center [138, 293] width 75 height 8
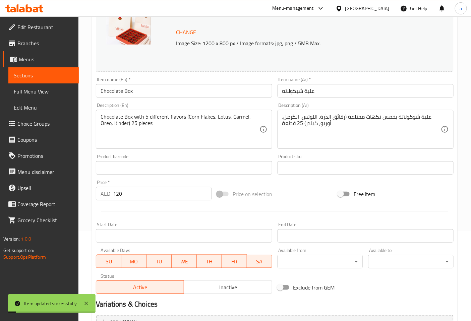
scroll to position [49, 0]
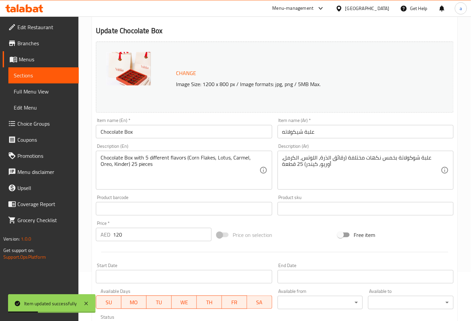
click at [37, 75] on span "Sections" at bounding box center [44, 75] width 60 height 8
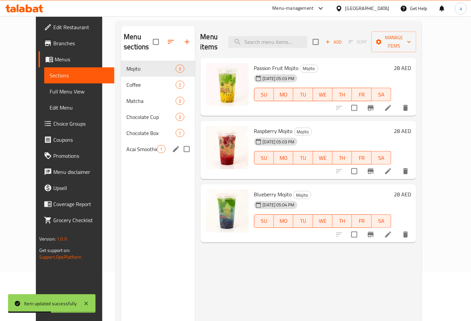
click at [124, 141] on div "Acai Smoothie 1" at bounding box center [158, 149] width 74 height 16
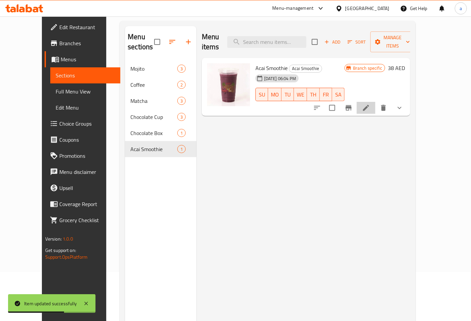
click at [376, 102] on li at bounding box center [366, 108] width 19 height 12
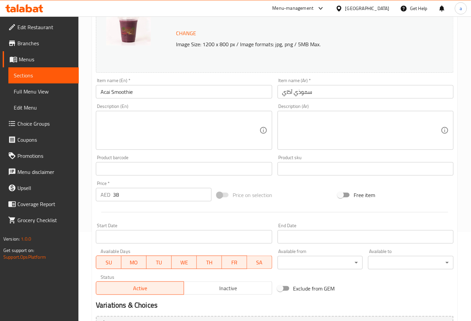
scroll to position [23, 0]
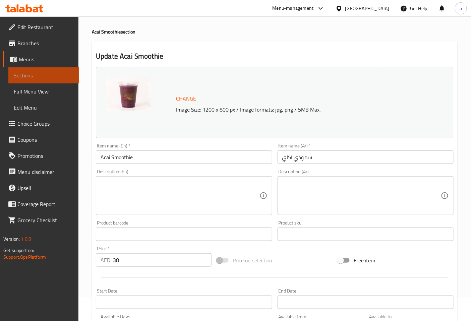
click at [58, 77] on span "Sections" at bounding box center [44, 75] width 60 height 8
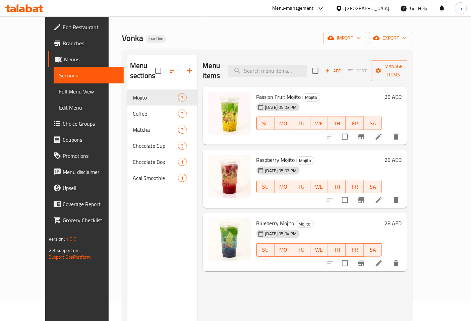
scroll to position [19, 0]
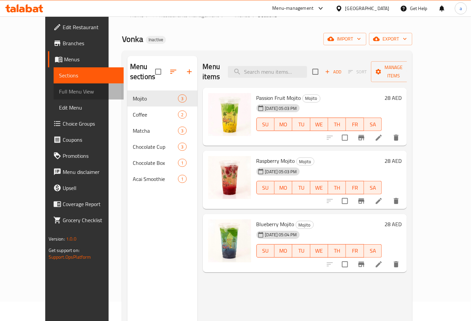
click at [59, 93] on span "Full Menu View" at bounding box center [89, 92] width 60 height 8
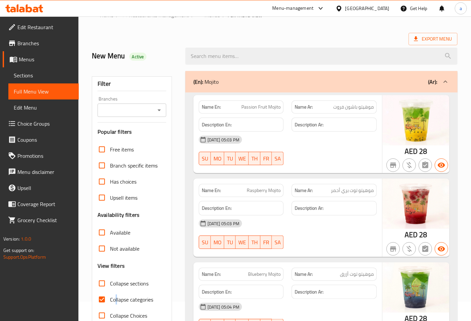
click at [116, 297] on span "Collapse categories" at bounding box center [131, 300] width 43 height 8
click at [101, 300] on input "Collapse categories" at bounding box center [102, 300] width 16 height 16
checkbox input "false"
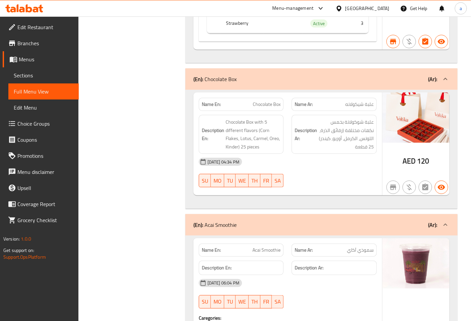
scroll to position [2740, 0]
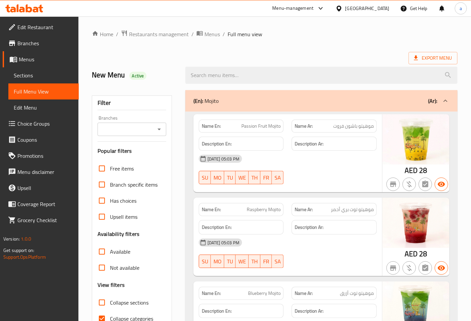
click at [49, 45] on span "Branches" at bounding box center [45, 43] width 56 height 8
